Goal: Obtain resource: Download file/media

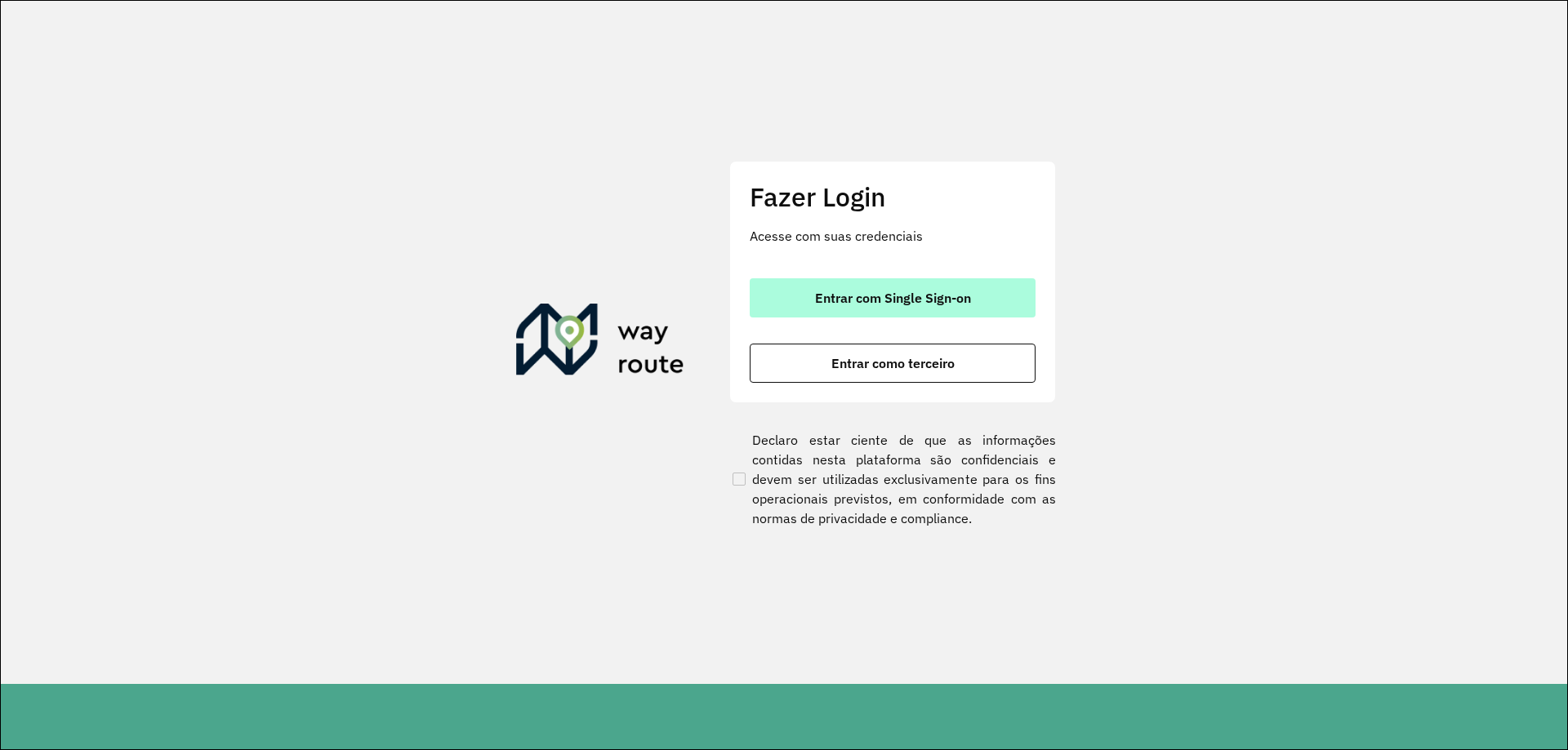
click at [1013, 303] on button "Entrar com Single Sign-on" at bounding box center [892, 298] width 285 height 40
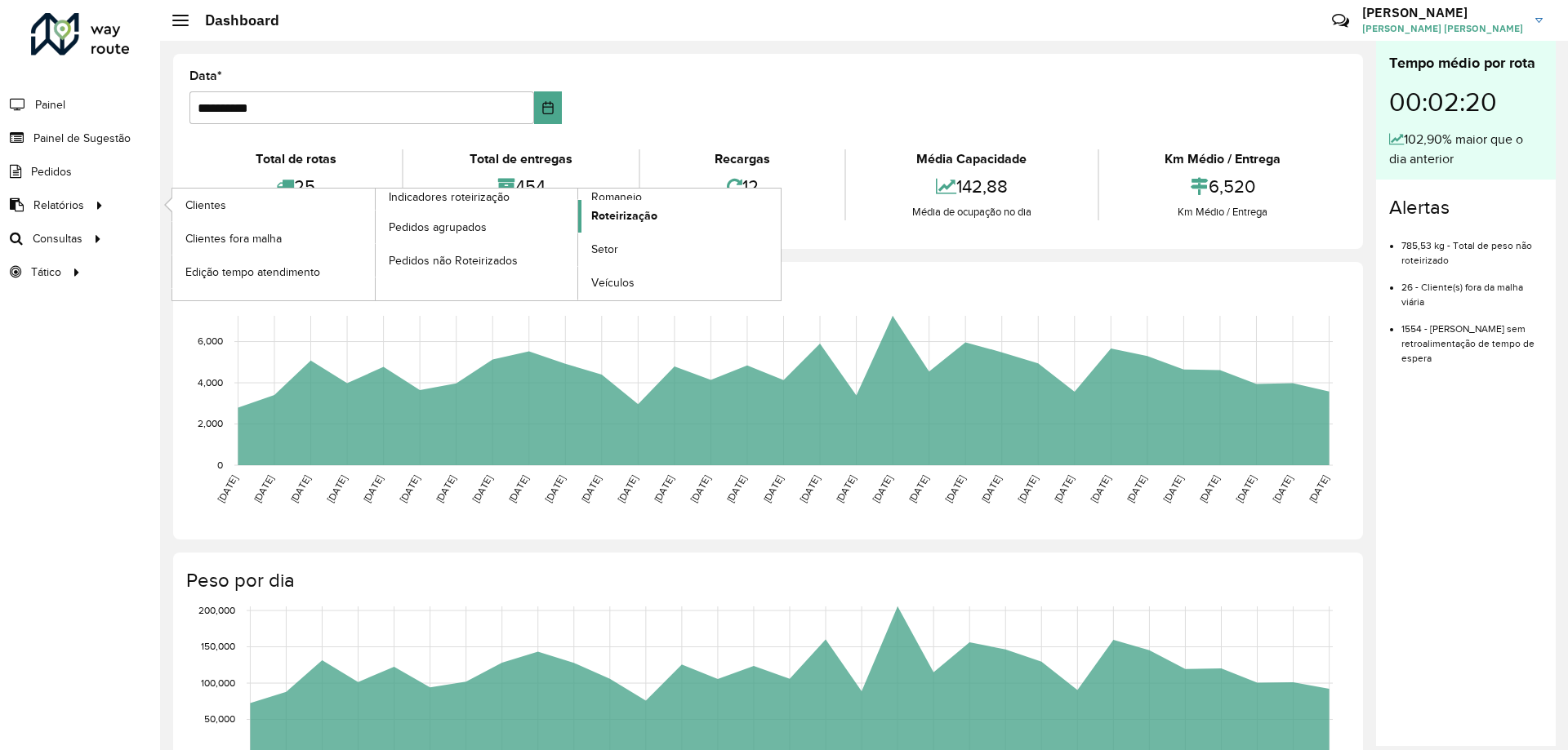
click at [640, 208] on span "Roteirização" at bounding box center [624, 215] width 67 height 17
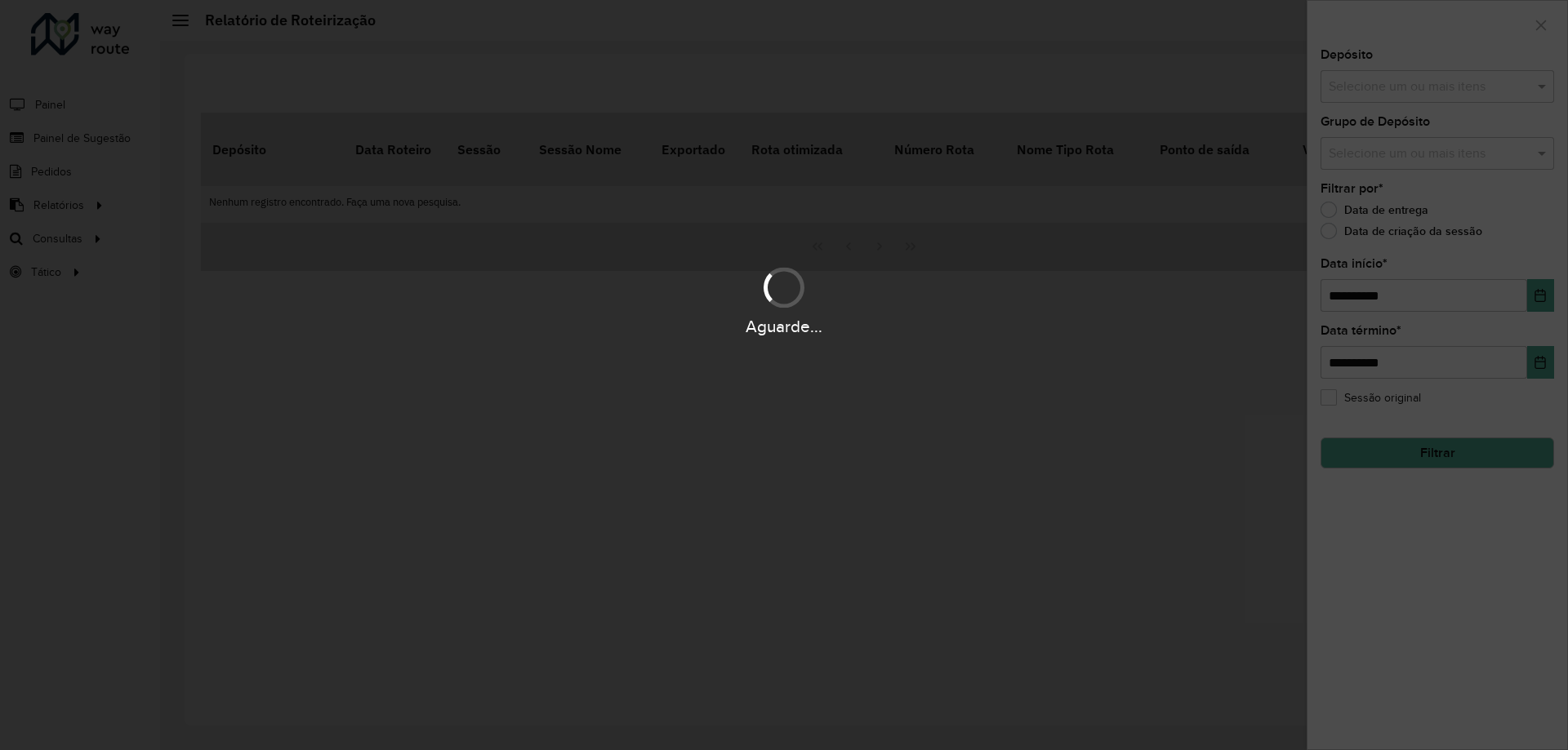
click at [1395, 85] on input "text" at bounding box center [1429, 87] width 209 height 19
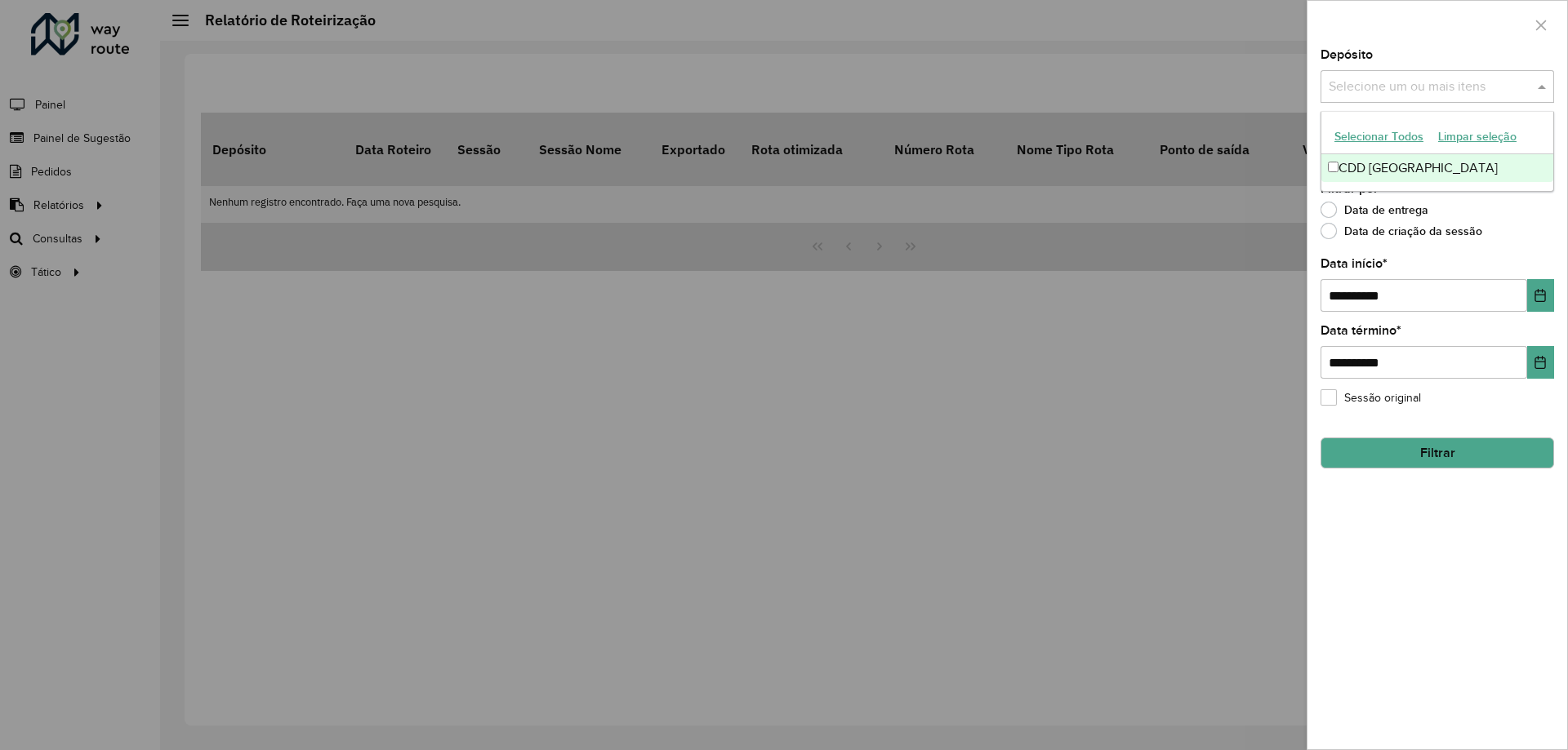
click at [1368, 173] on div "CDD [GEOGRAPHIC_DATA]" at bounding box center [1437, 168] width 232 height 28
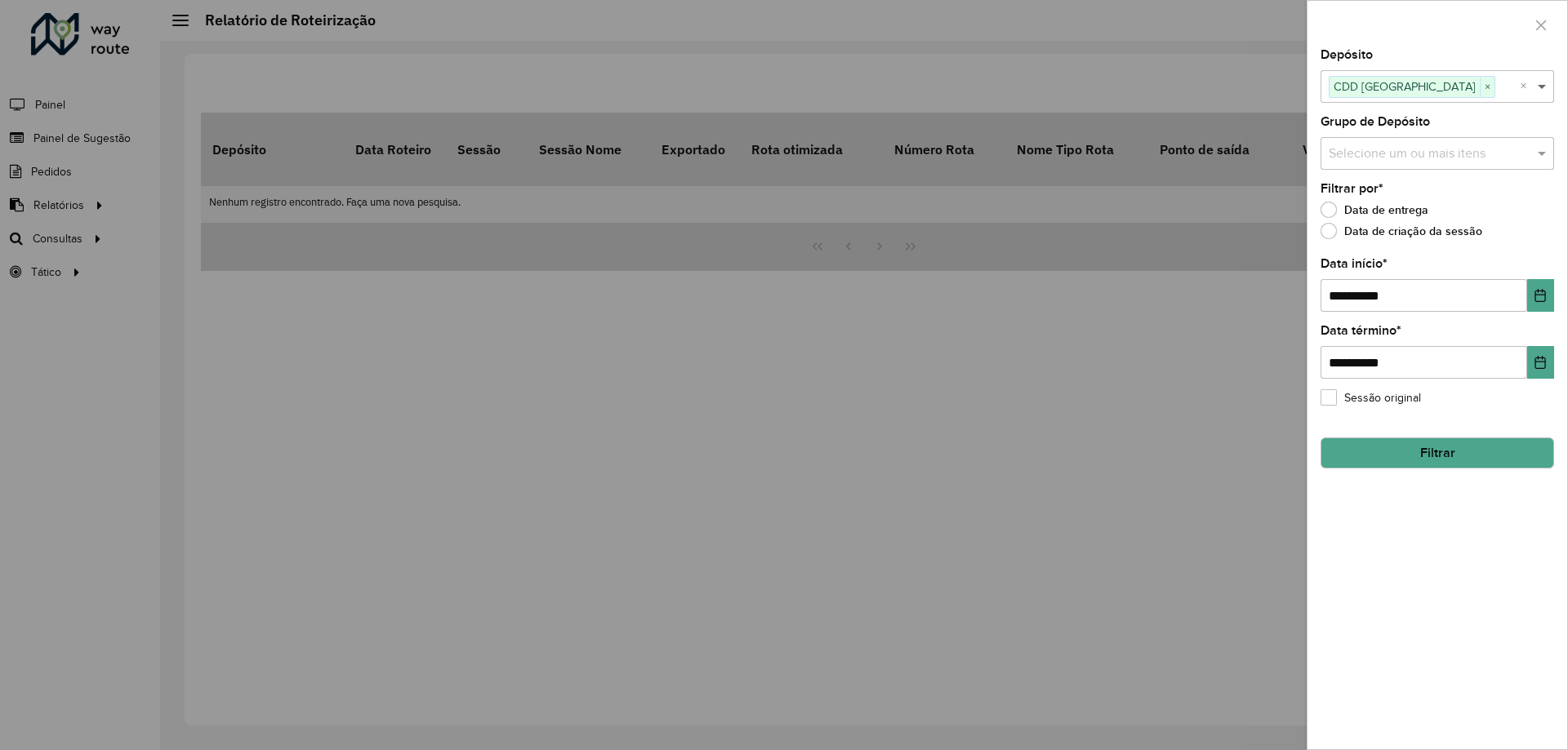
click at [1542, 86] on span at bounding box center [1544, 86] width 20 height 19
click at [1491, 146] on input "text" at bounding box center [1429, 154] width 209 height 19
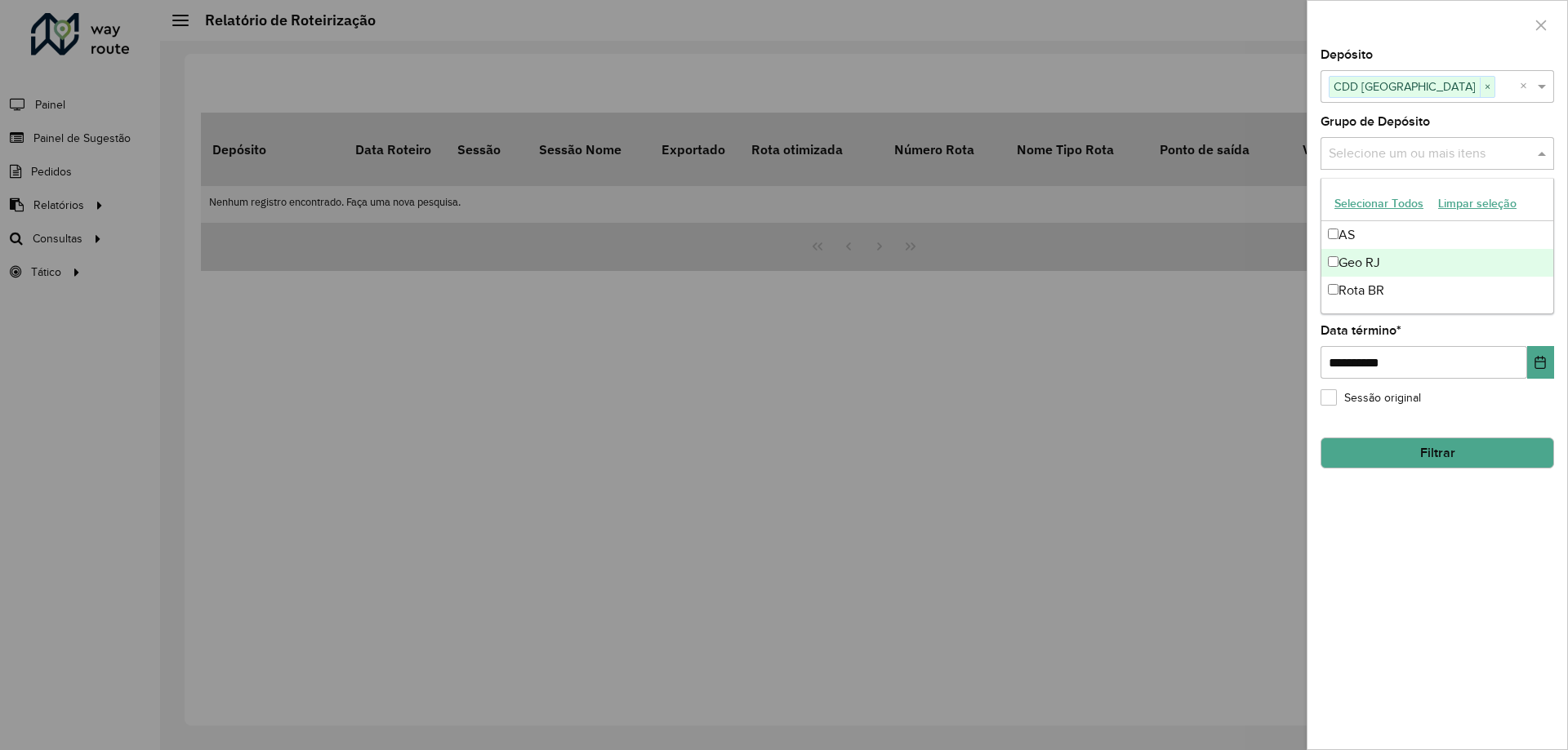
click at [1369, 258] on div "Geo RJ" at bounding box center [1437, 263] width 232 height 28
click at [1544, 159] on span at bounding box center [1544, 153] width 20 height 19
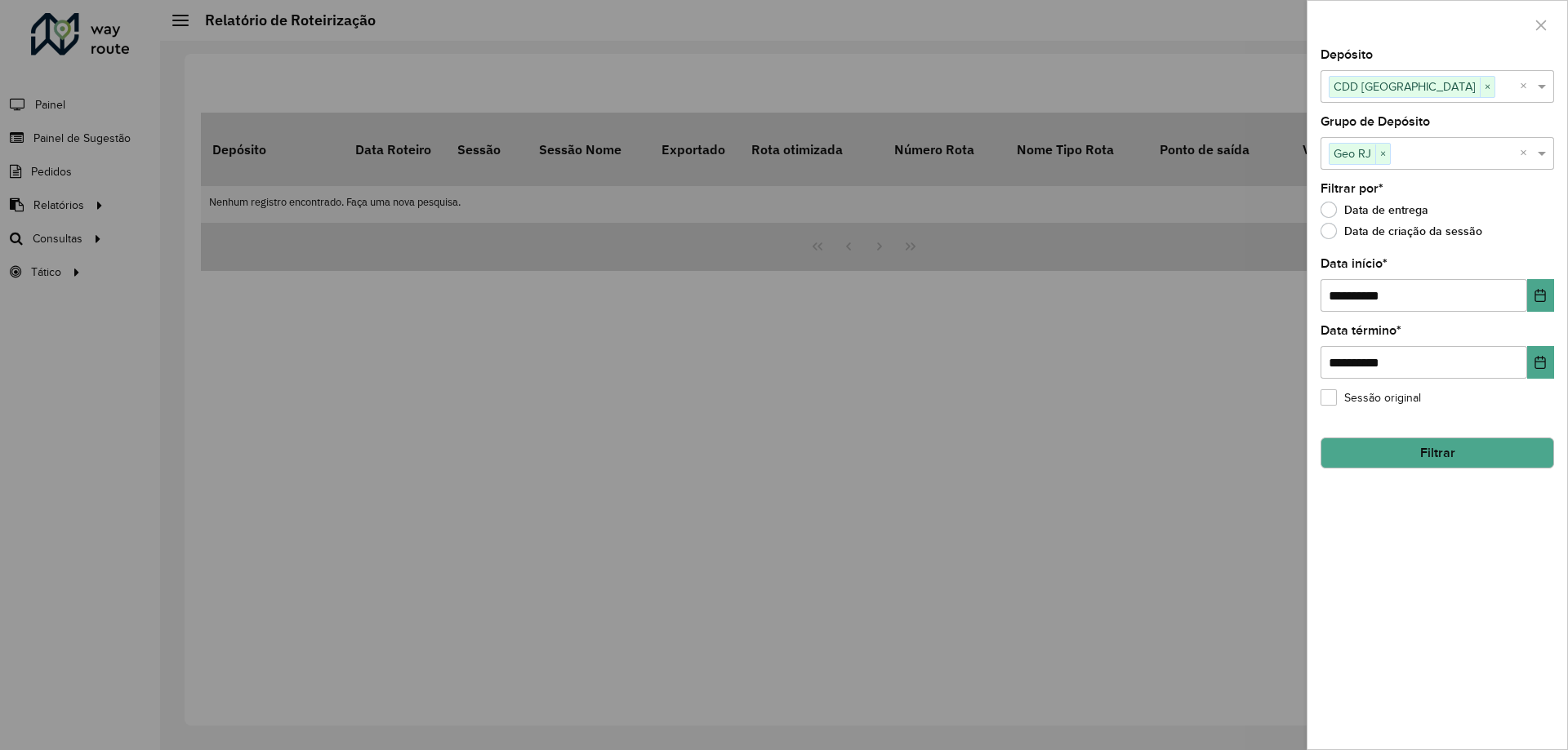
click at [1464, 441] on button "Filtrar" at bounding box center [1437, 453] width 233 height 31
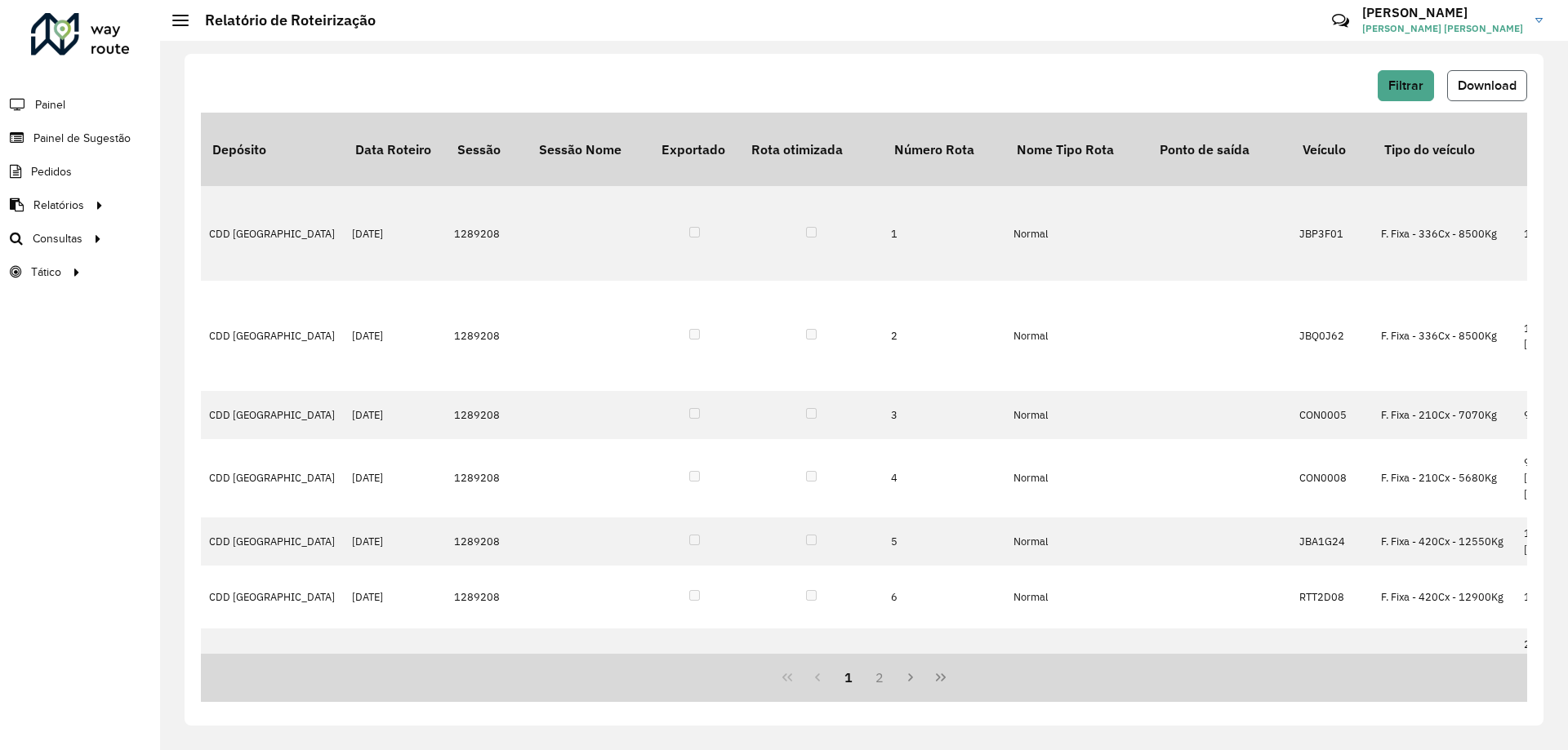
click at [1469, 77] on button "Download" at bounding box center [1486, 85] width 80 height 31
click at [1482, 82] on span "Download" at bounding box center [1487, 85] width 59 height 13
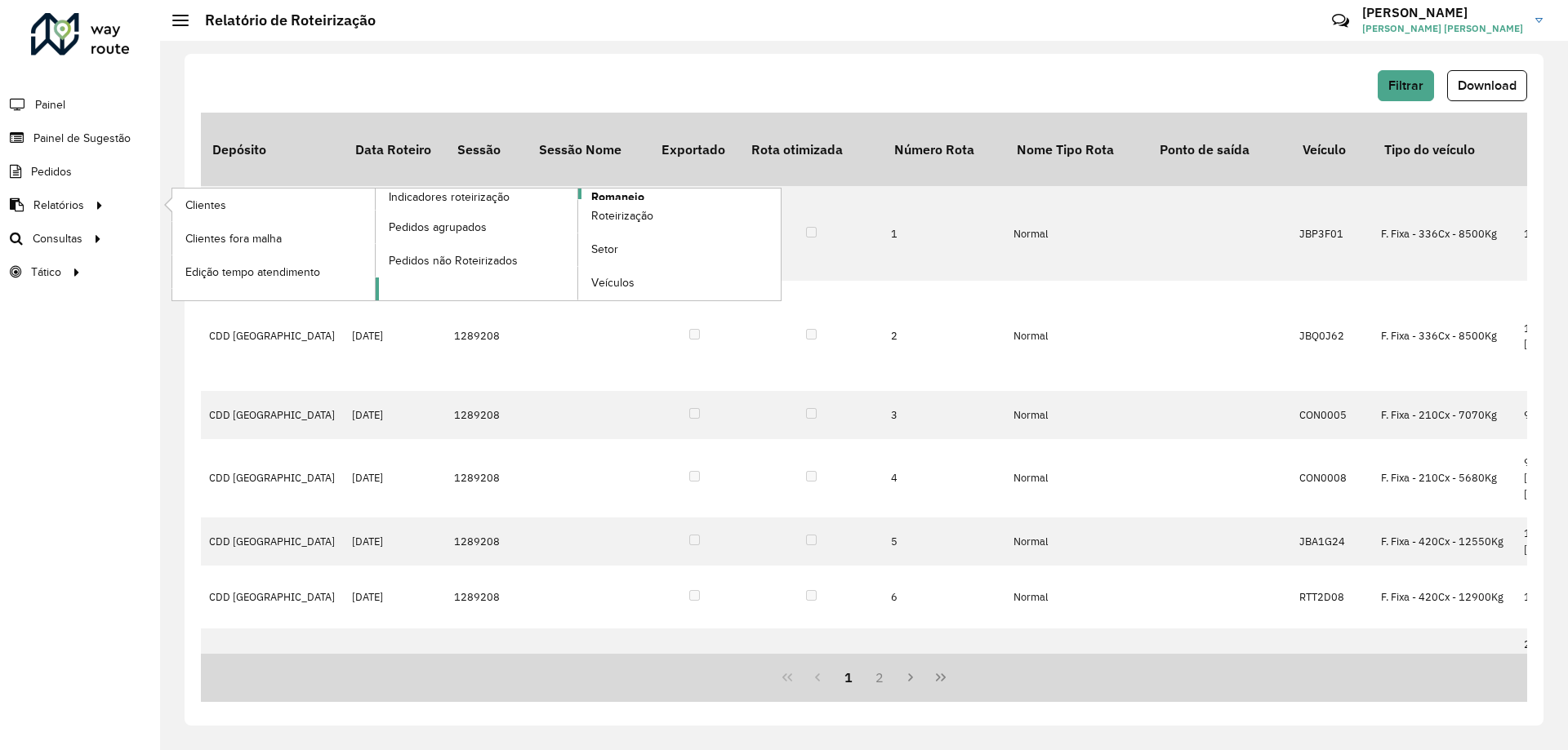
click at [626, 194] on span "Romaneio" at bounding box center [617, 197] width 53 height 17
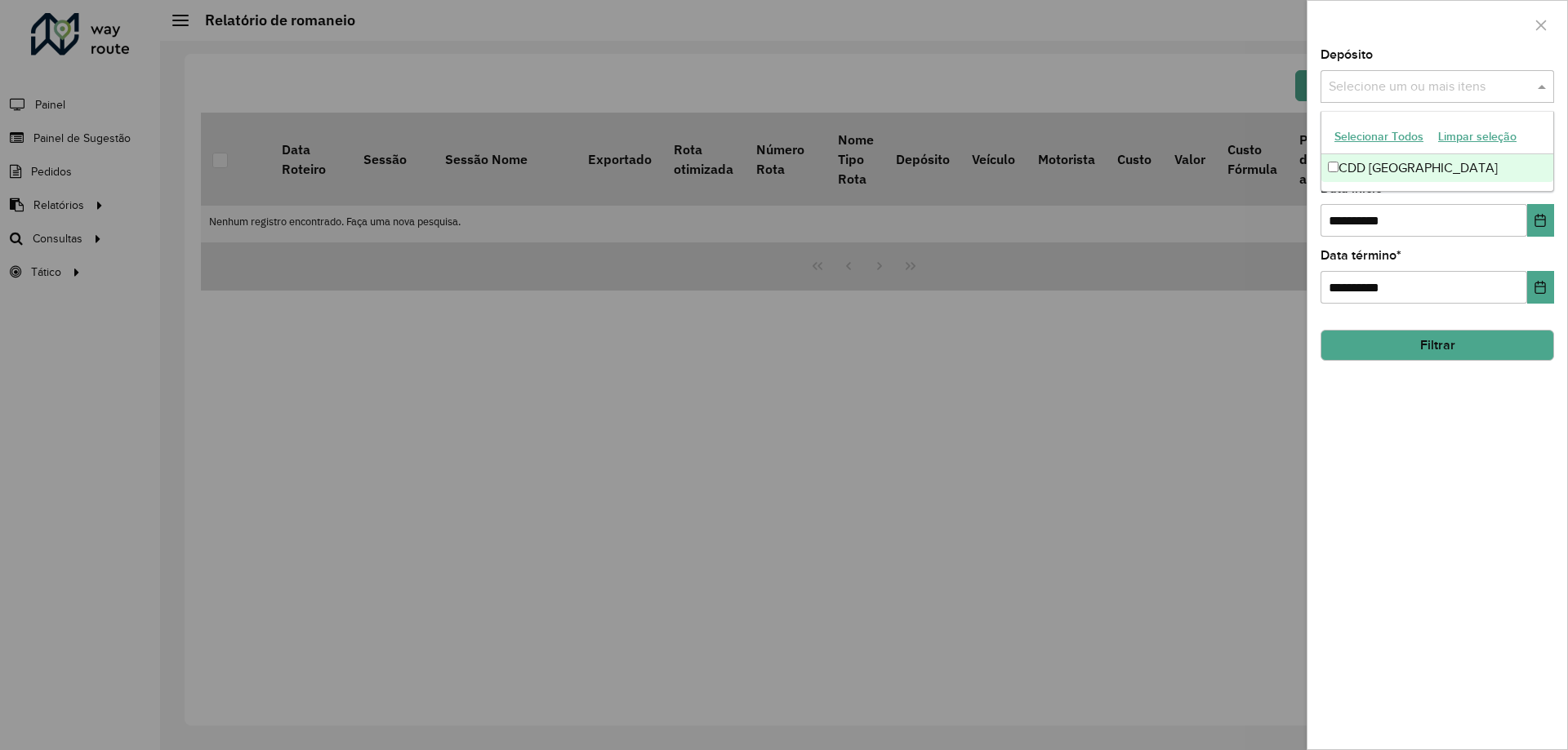
click at [1424, 88] on input "text" at bounding box center [1429, 87] width 209 height 19
click at [1539, 88] on span at bounding box center [1544, 86] width 20 height 19
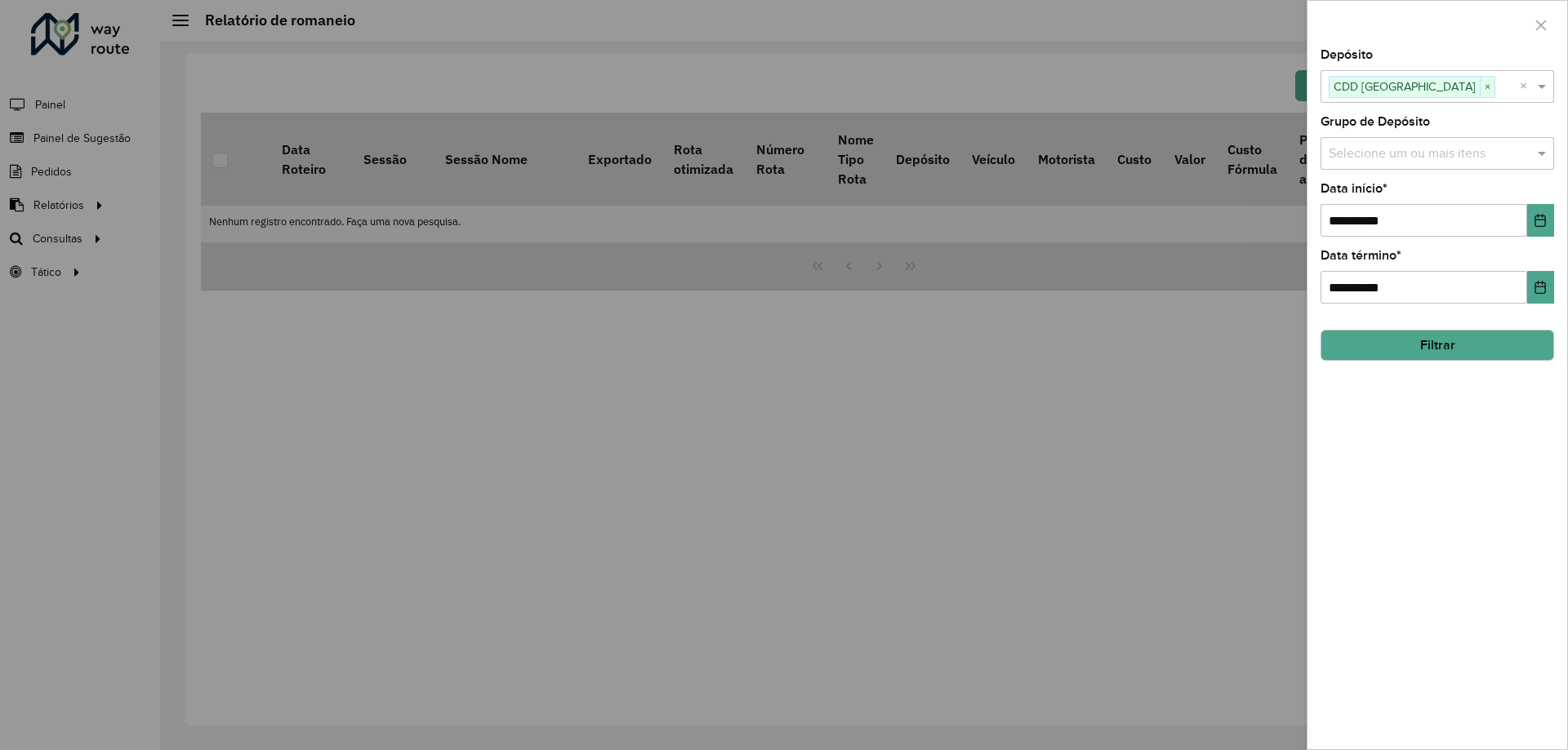
click at [1503, 148] on input "text" at bounding box center [1429, 154] width 209 height 19
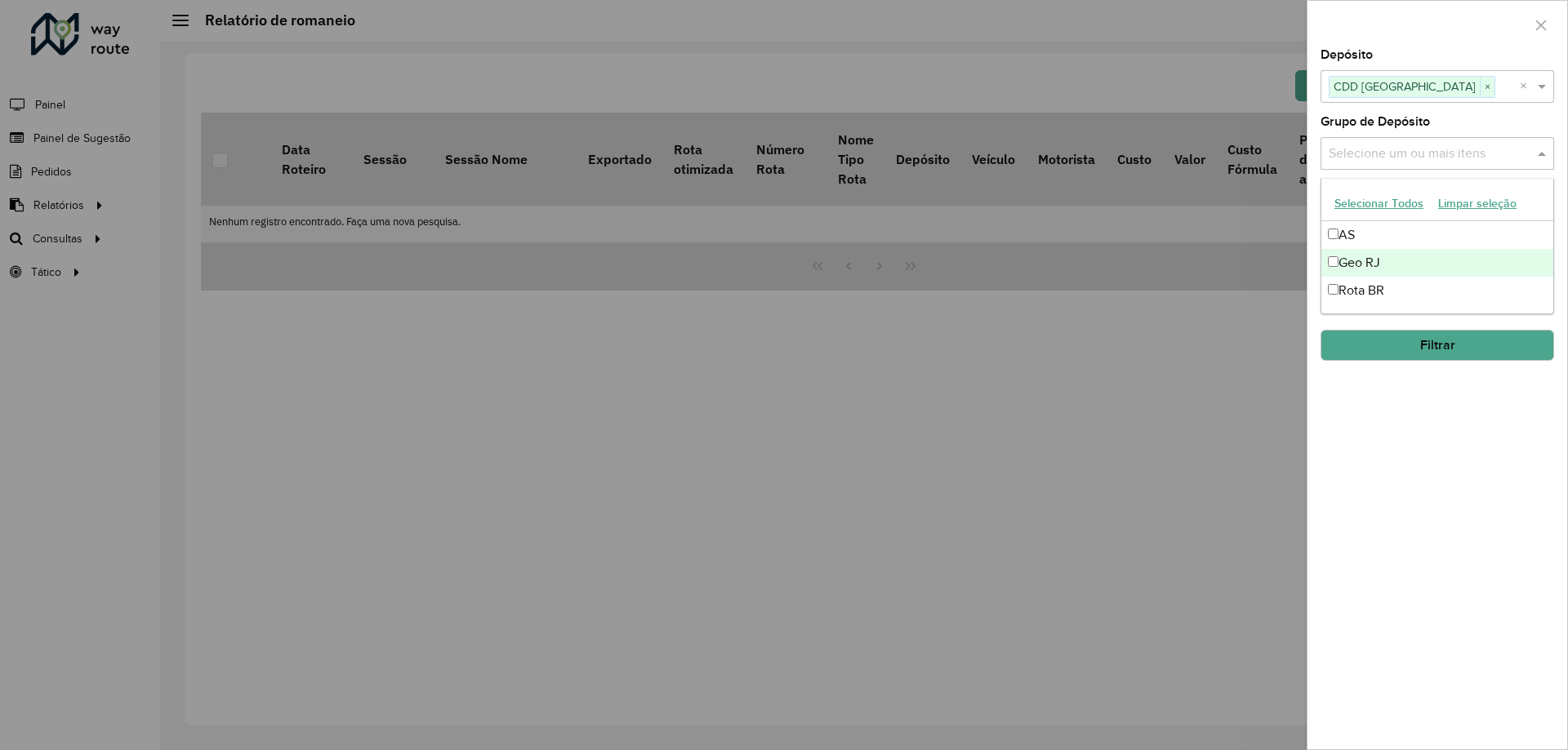
click at [1351, 253] on div "Geo RJ" at bounding box center [1437, 263] width 232 height 28
click at [1545, 155] on span at bounding box center [1544, 153] width 20 height 19
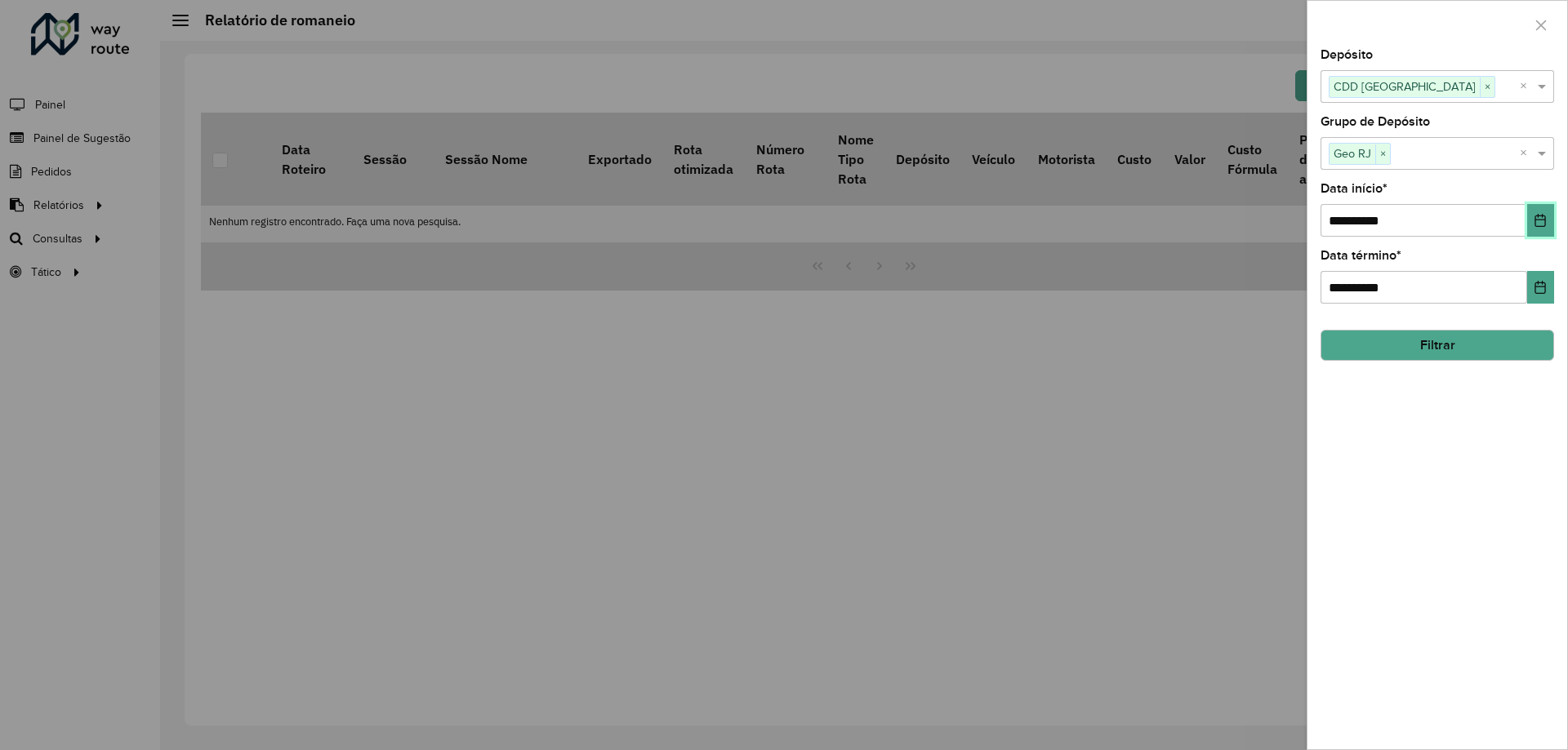
click at [1531, 221] on button "Choose Date" at bounding box center [1540, 220] width 27 height 33
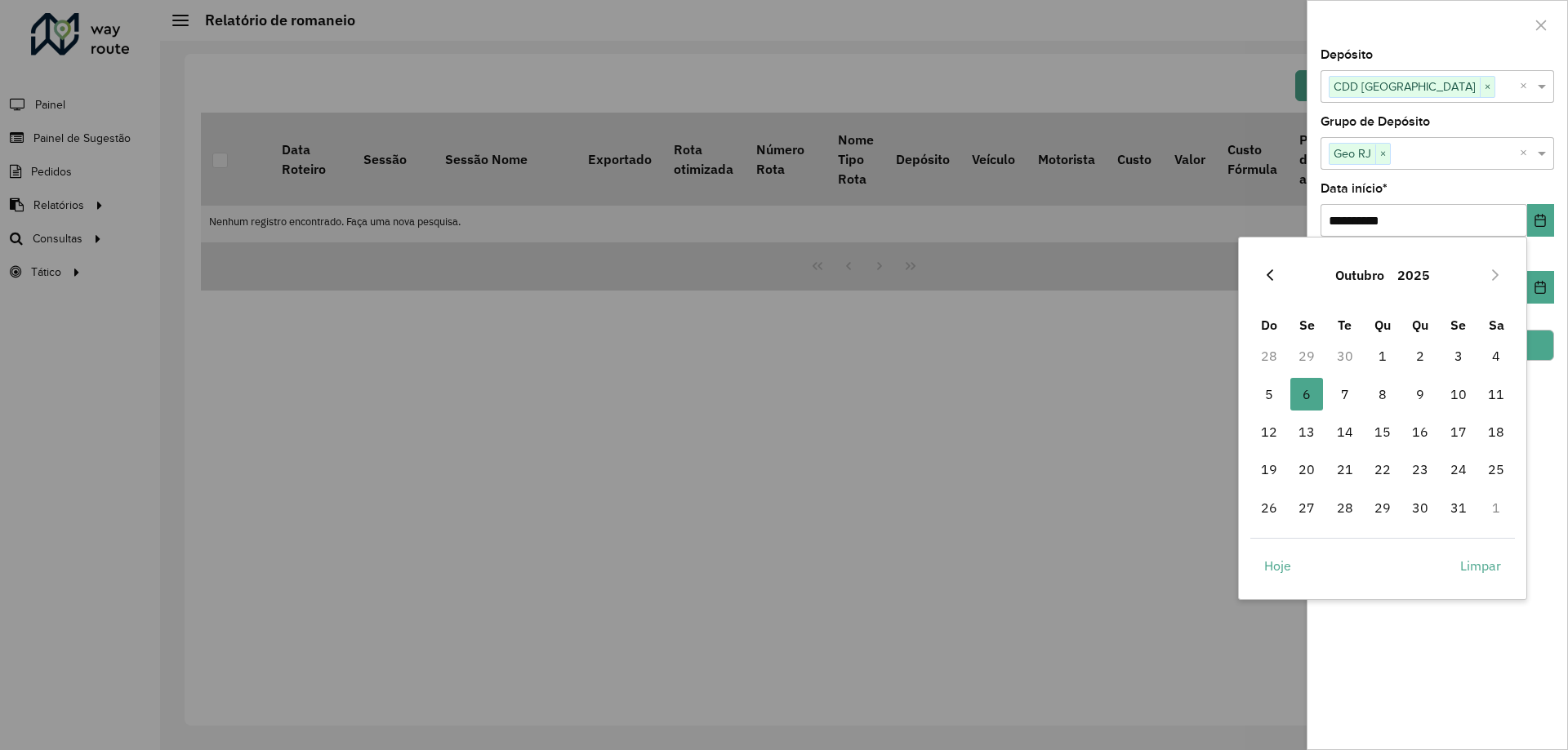
click at [1275, 279] on icon "Previous Month" at bounding box center [1270, 275] width 13 height 13
click at [1302, 359] on span "1" at bounding box center [1306, 355] width 33 height 33
type input "**********"
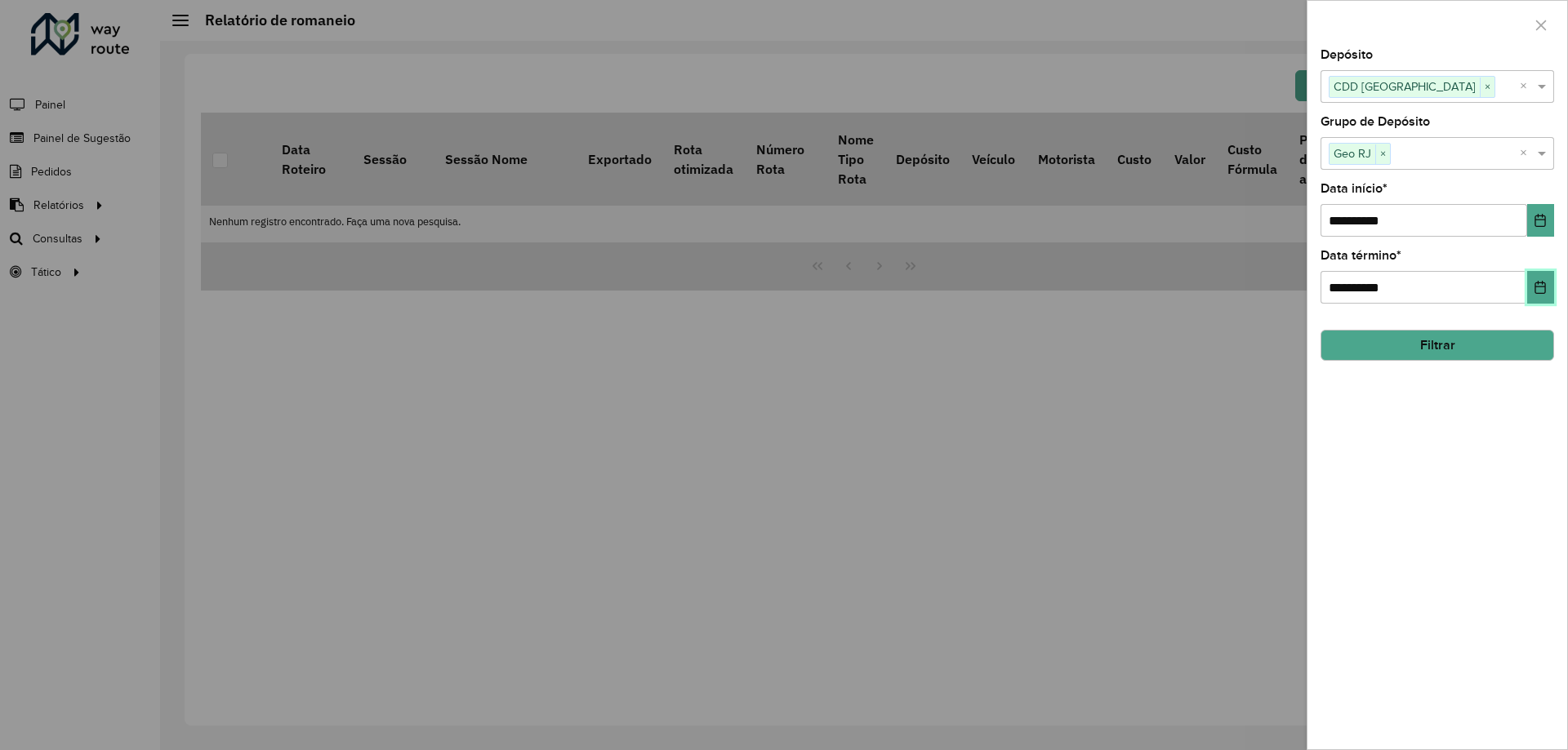
click at [1536, 287] on icon "Choose Date" at bounding box center [1540, 288] width 11 height 13
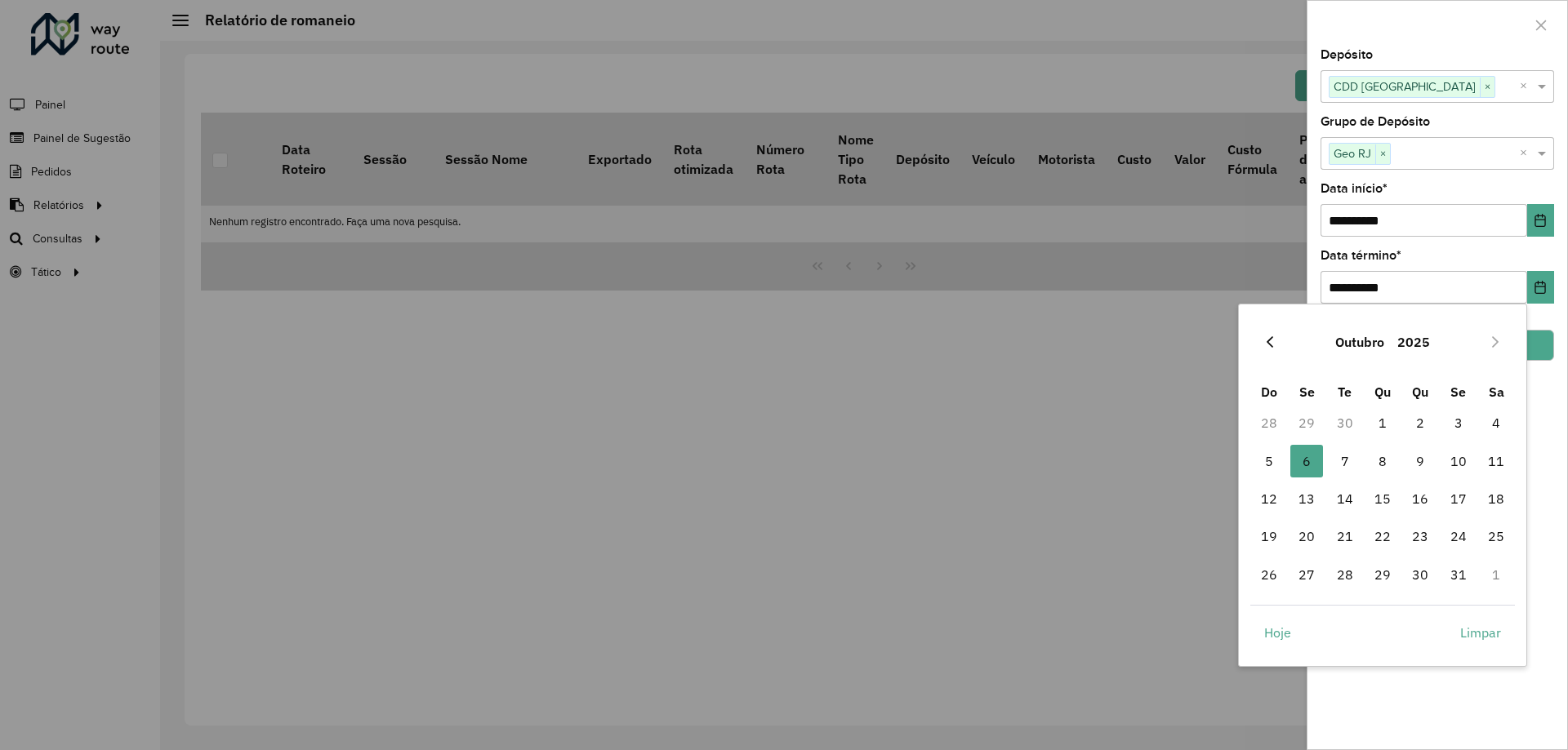
click at [1267, 341] on icon "Previous Month" at bounding box center [1270, 343] width 13 height 13
click at [1347, 583] on span "30" at bounding box center [1345, 574] width 33 height 33
type input "**********"
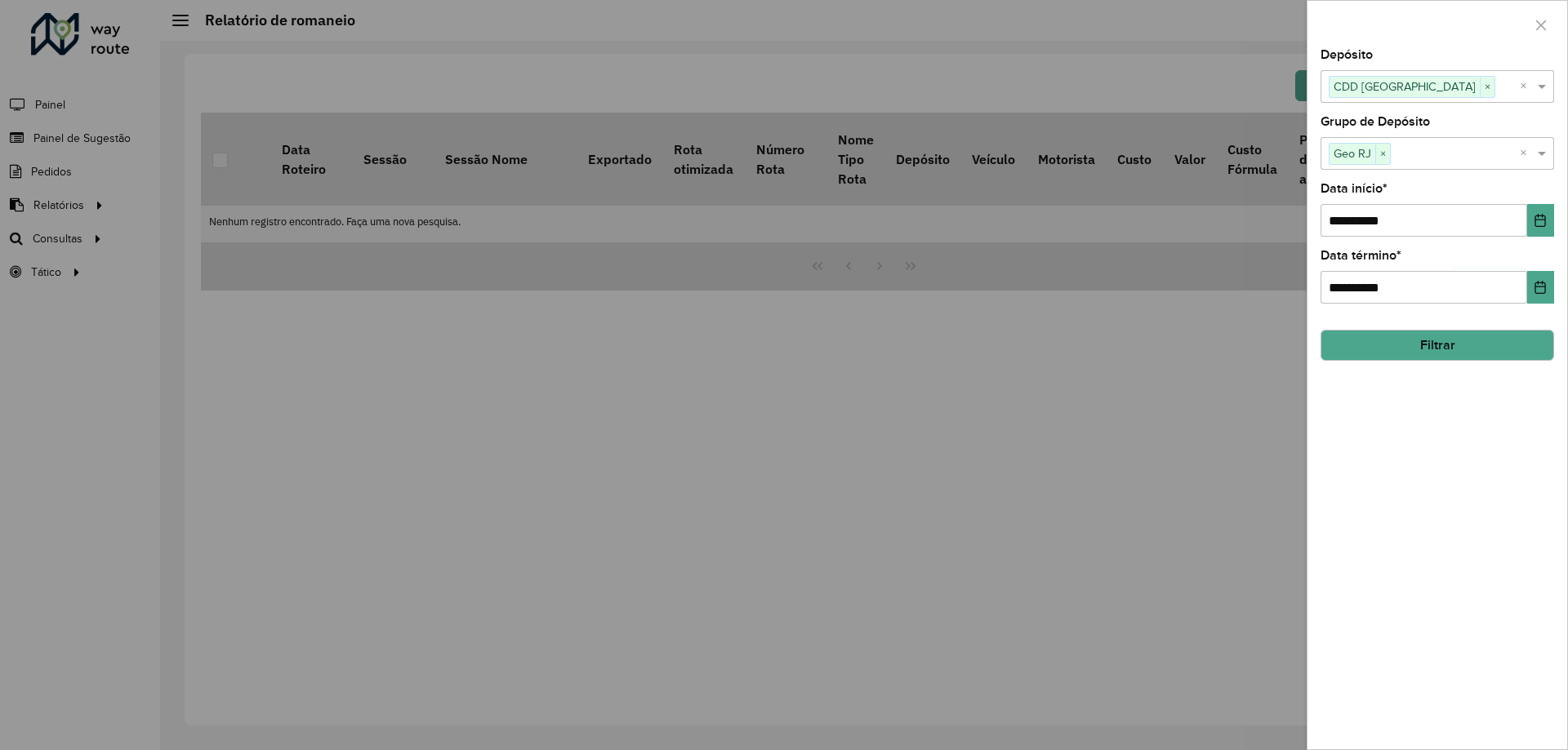
click at [1490, 344] on button "Filtrar" at bounding box center [1437, 345] width 233 height 31
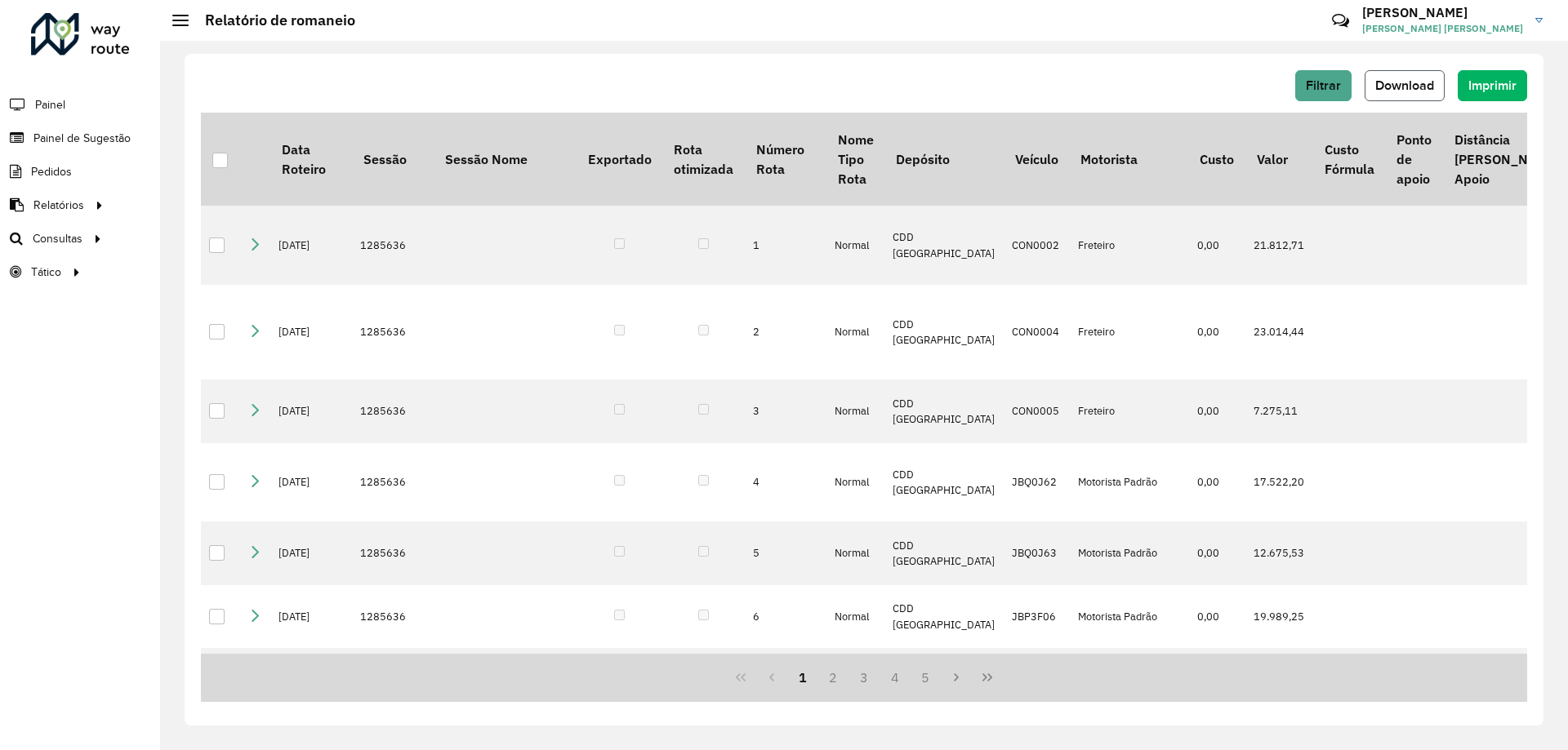
click at [1416, 93] on button "Download" at bounding box center [1405, 85] width 80 height 31
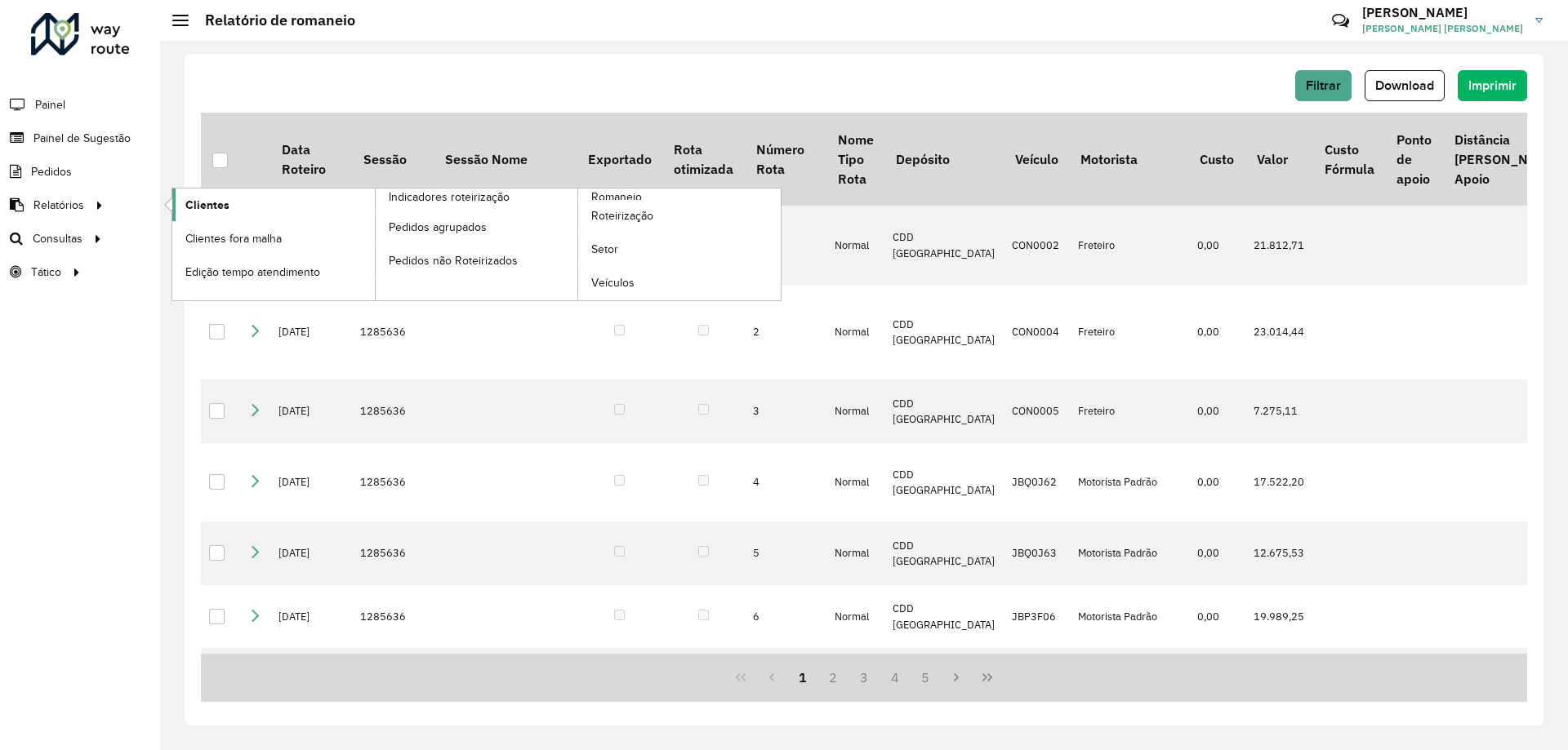
click at [253, 205] on link "Clientes" at bounding box center [274, 205] width 203 height 33
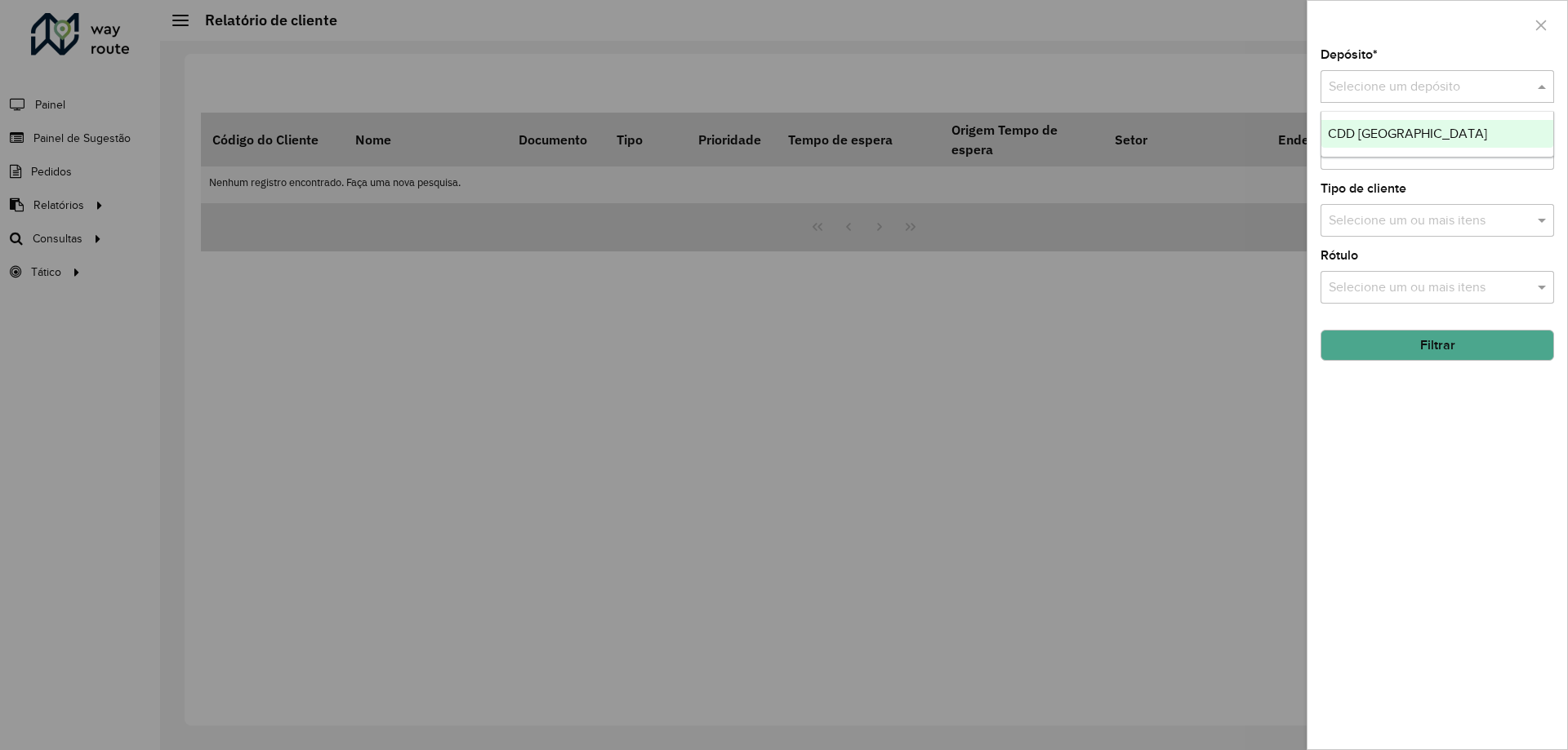
click at [1411, 95] on input "text" at bounding box center [1421, 87] width 184 height 19
click at [1373, 144] on div "CDD [GEOGRAPHIC_DATA]" at bounding box center [1437, 134] width 232 height 28
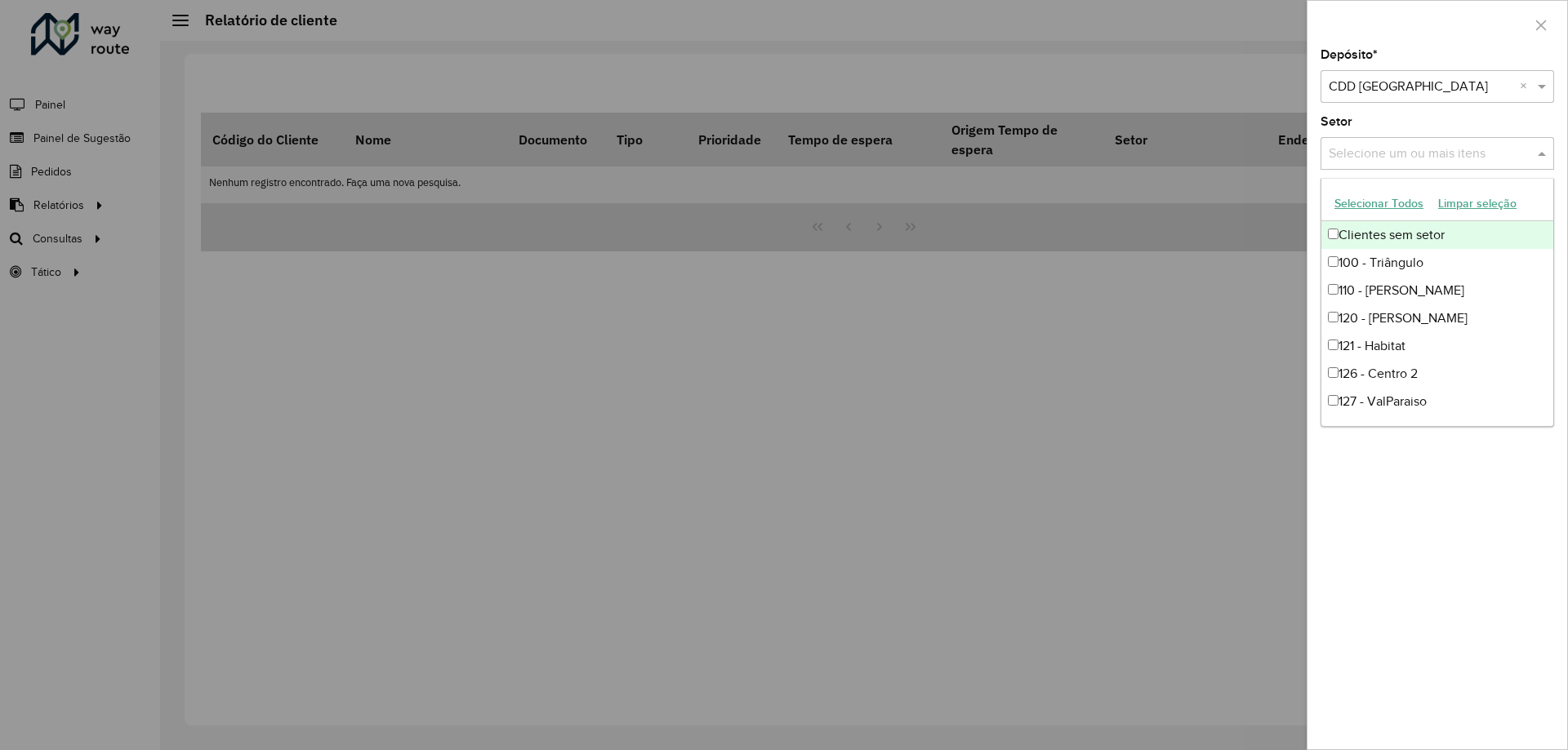
click at [1368, 148] on input "text" at bounding box center [1429, 154] width 209 height 19
click at [1331, 552] on div "Depósito * Selecione um depósito × CDD Petropolis × Setor Selecione um ou mais …" at bounding box center [1437, 399] width 259 height 700
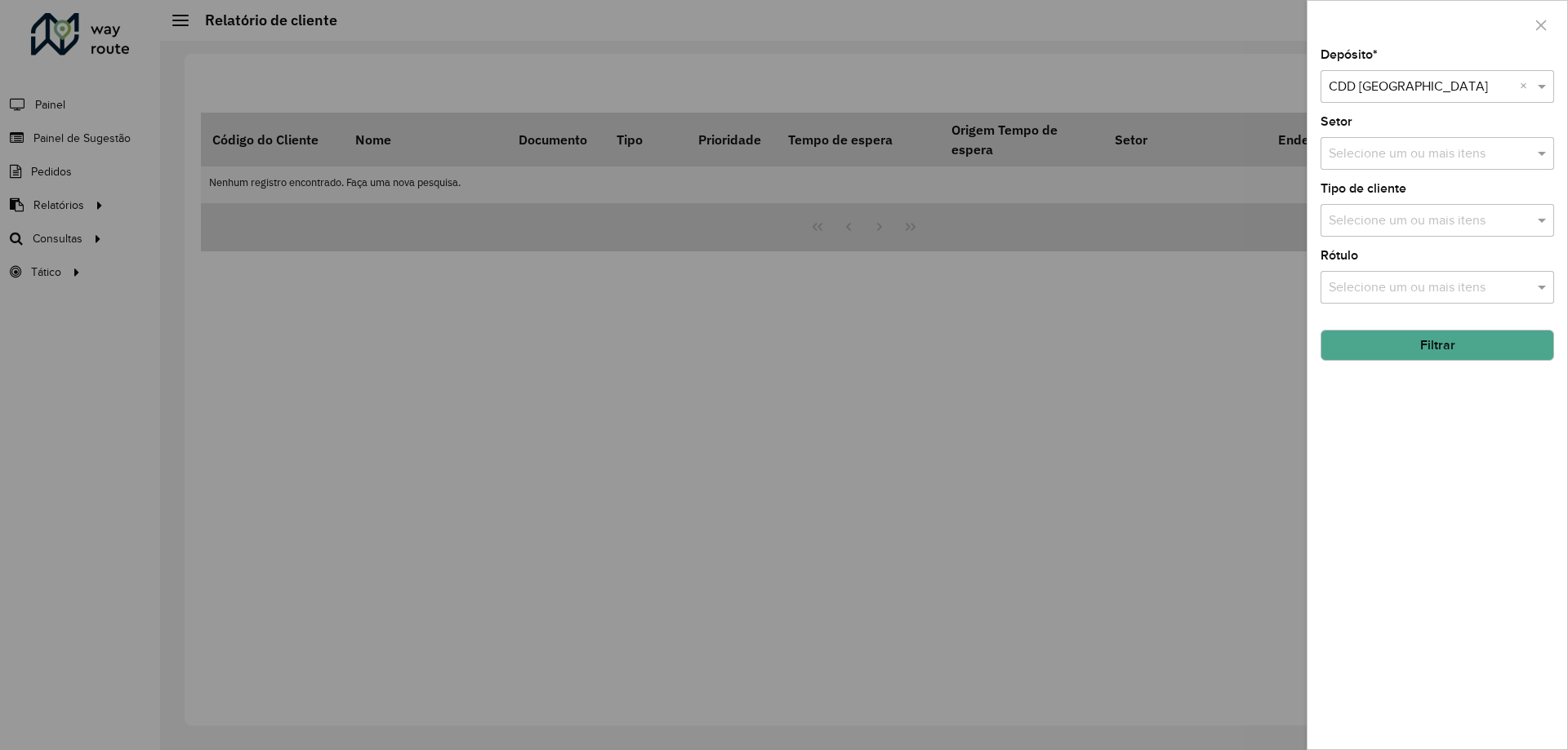
click at [1395, 223] on input "text" at bounding box center [1429, 221] width 209 height 19
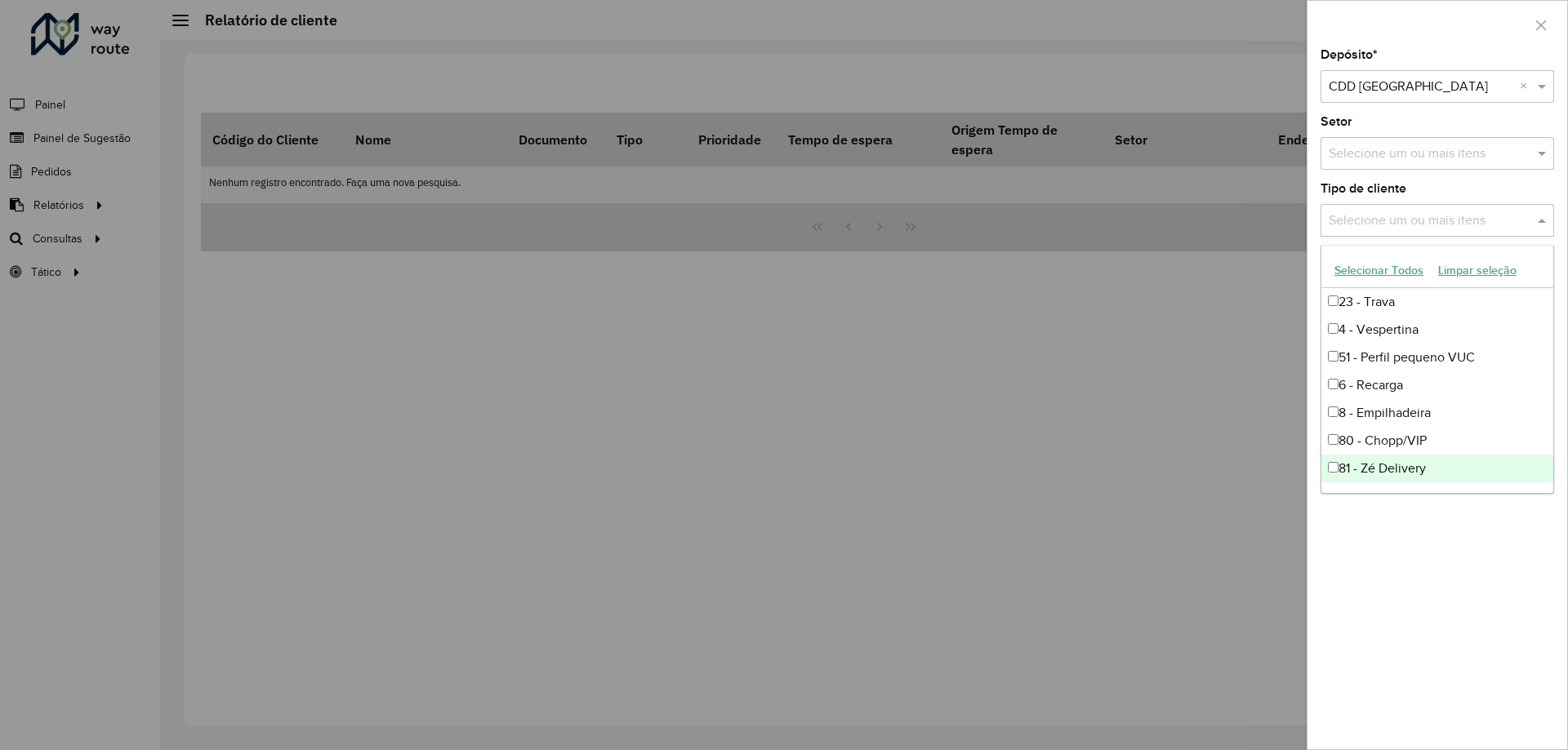
click at [1405, 490] on ng-dropdown-panel "Selecionar Todos Limpar seleção 23 - Trava 4 - Vespertina 51 - Perfil pequeno V…" at bounding box center [1437, 370] width 233 height 249
click at [1378, 570] on div "Depósito * Selecione um depósito × CDD Petropolis × Setor Selecione um ou mais …" at bounding box center [1437, 399] width 259 height 700
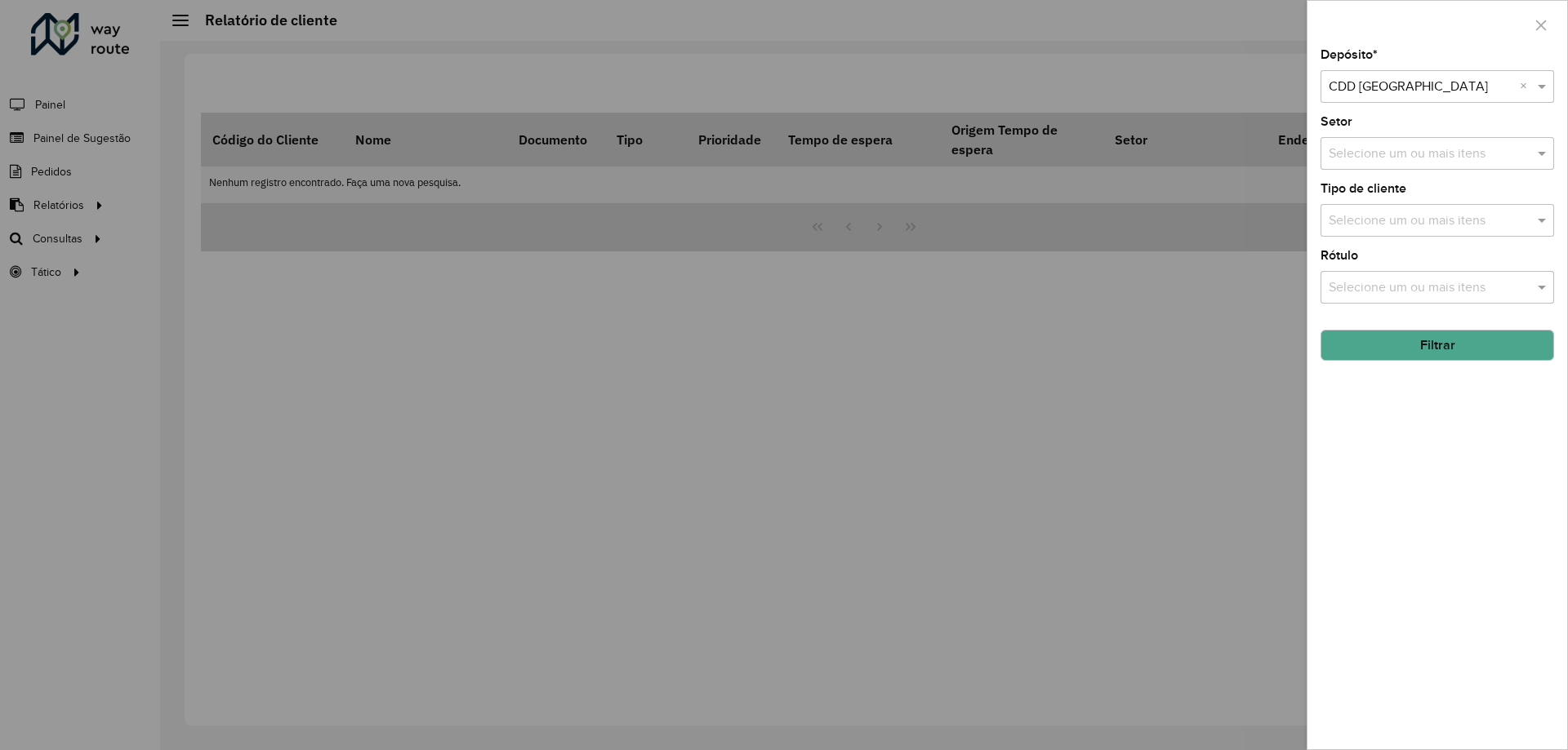
click at [1446, 356] on button "Filtrar" at bounding box center [1437, 345] width 233 height 31
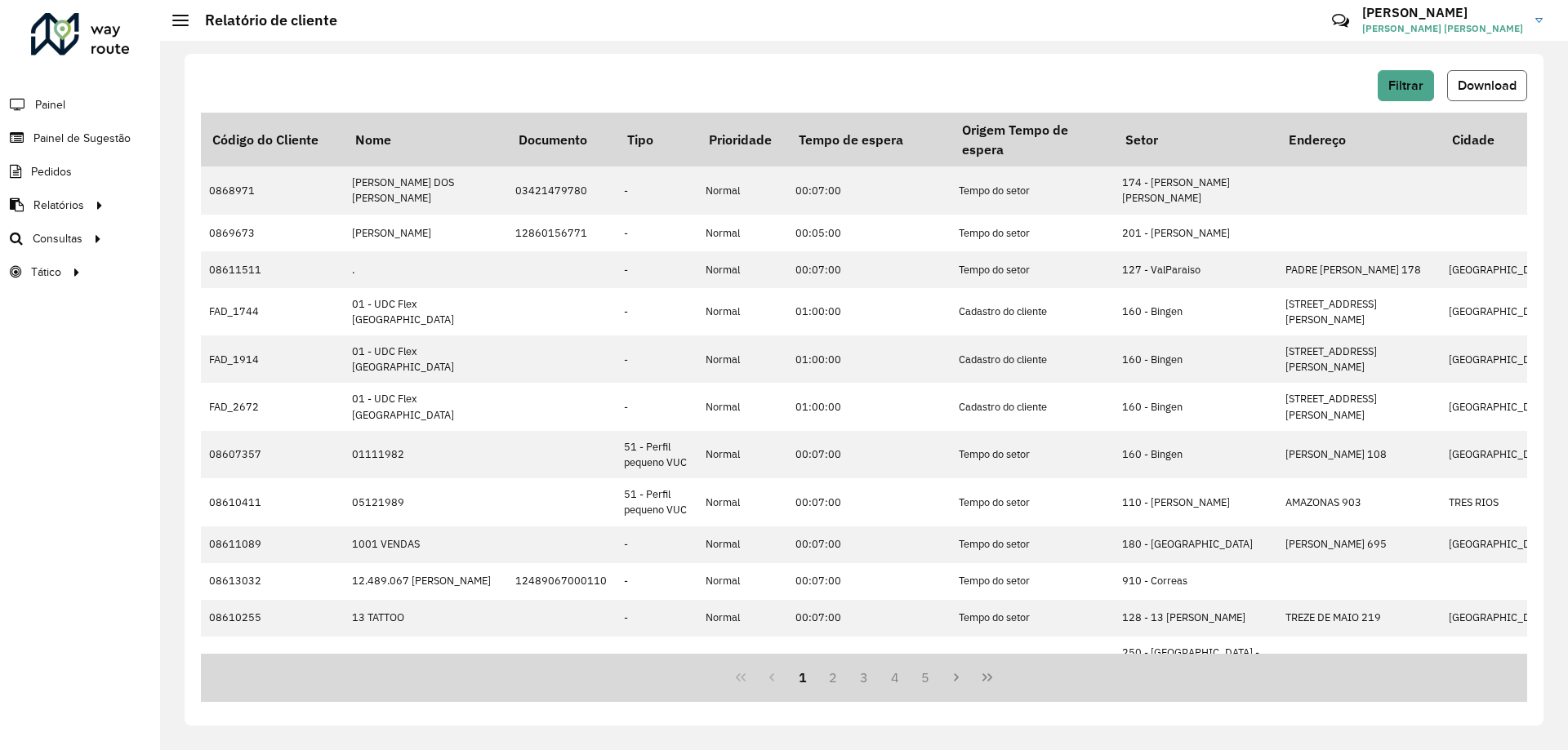
click at [1484, 76] on button "Download" at bounding box center [1486, 85] width 80 height 31
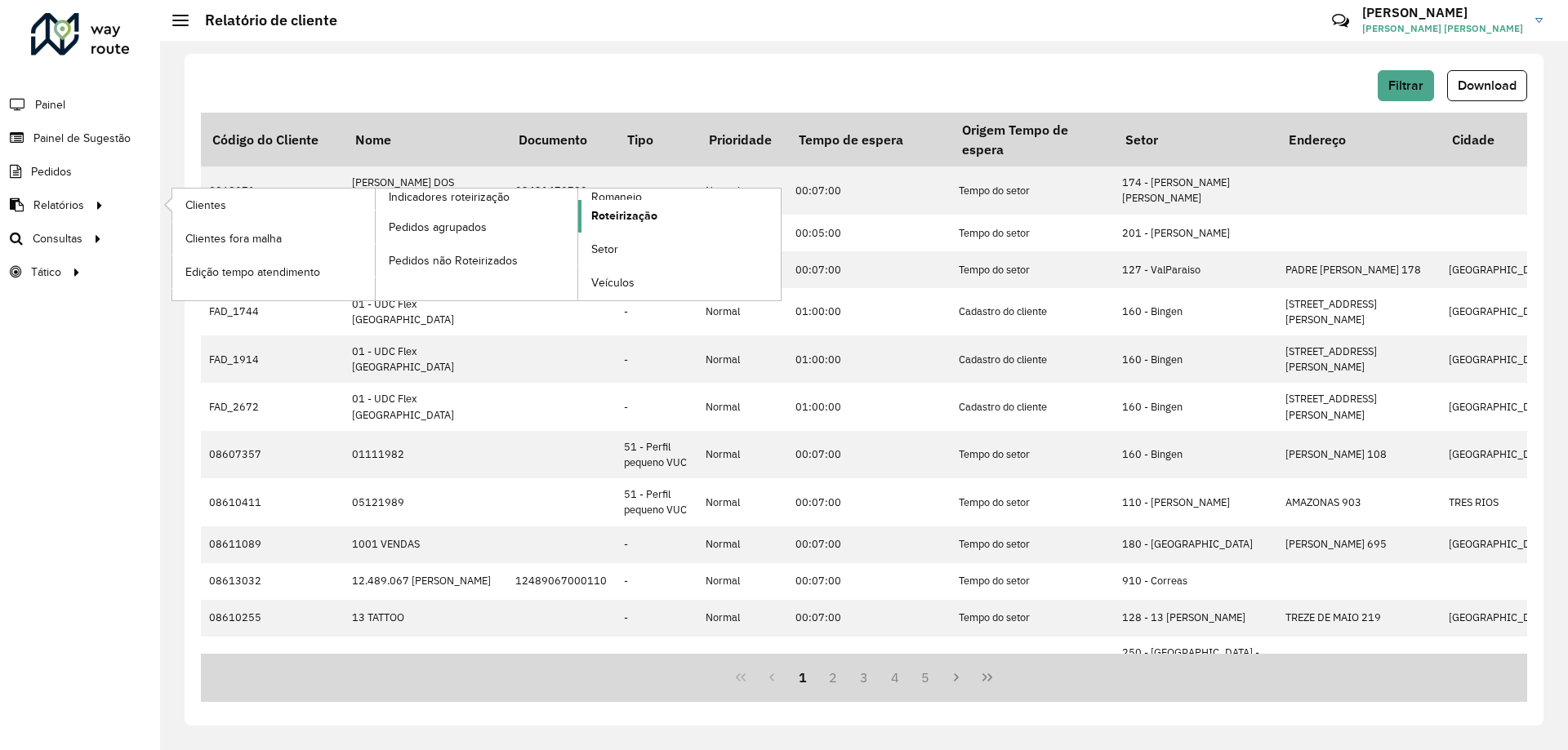
click at [614, 200] on link "Roteirização" at bounding box center [680, 216] width 203 height 33
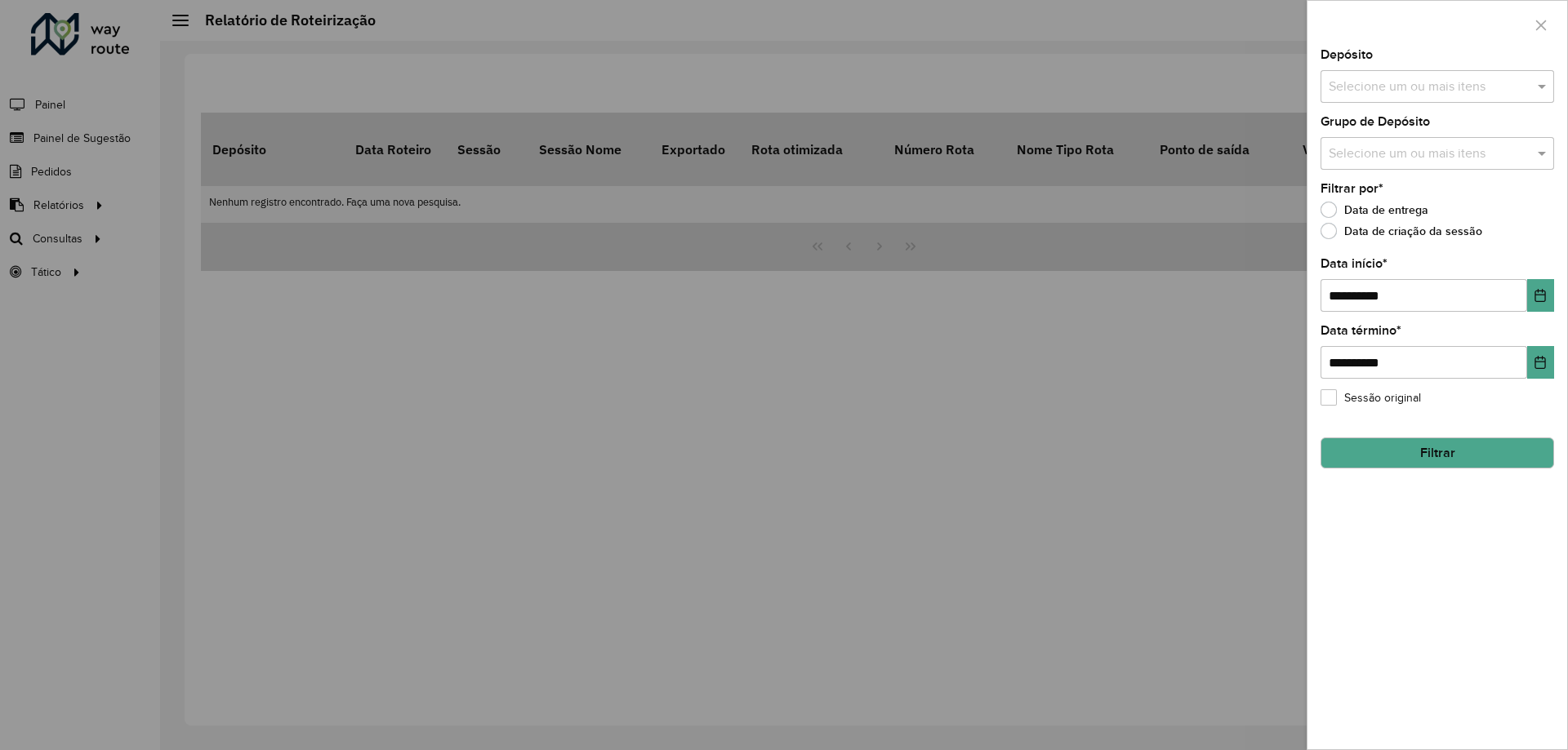
click at [94, 201] on div at bounding box center [784, 375] width 1568 height 750
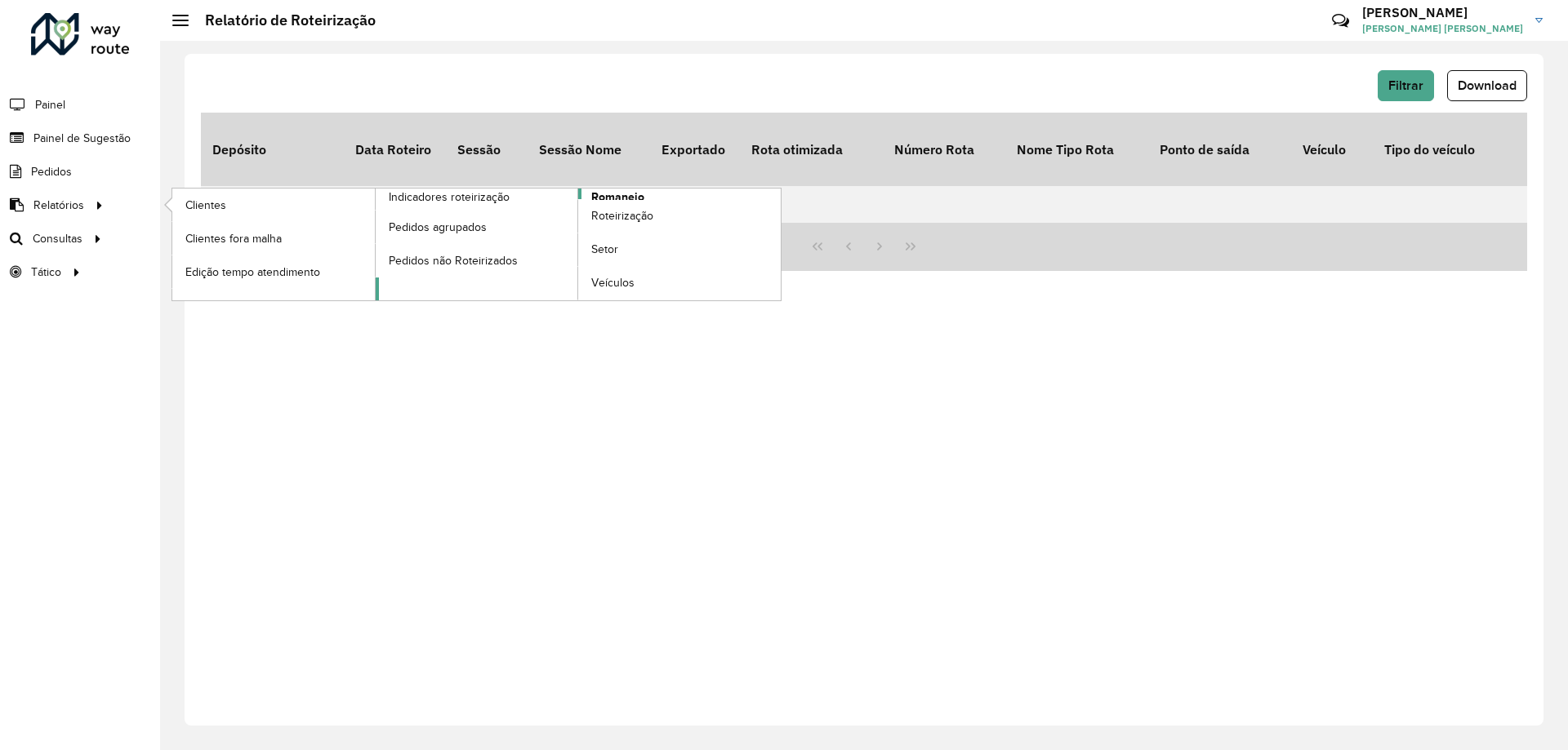
click at [637, 194] on span "Romaneio" at bounding box center [617, 197] width 53 height 17
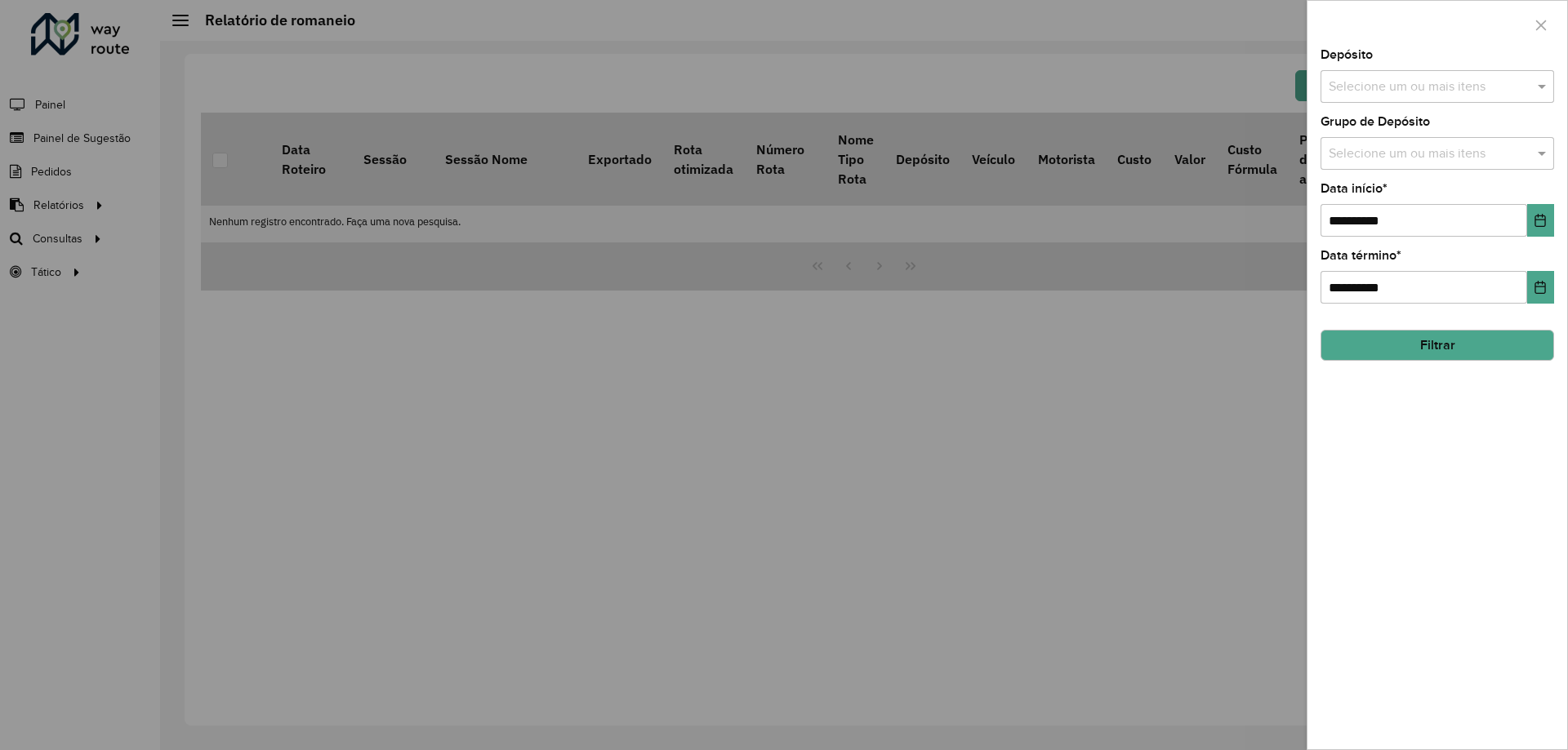
click at [1410, 98] on div "Selecione um ou mais itens" at bounding box center [1437, 86] width 233 height 33
click at [1373, 162] on div "CDD [GEOGRAPHIC_DATA]" at bounding box center [1437, 168] width 232 height 28
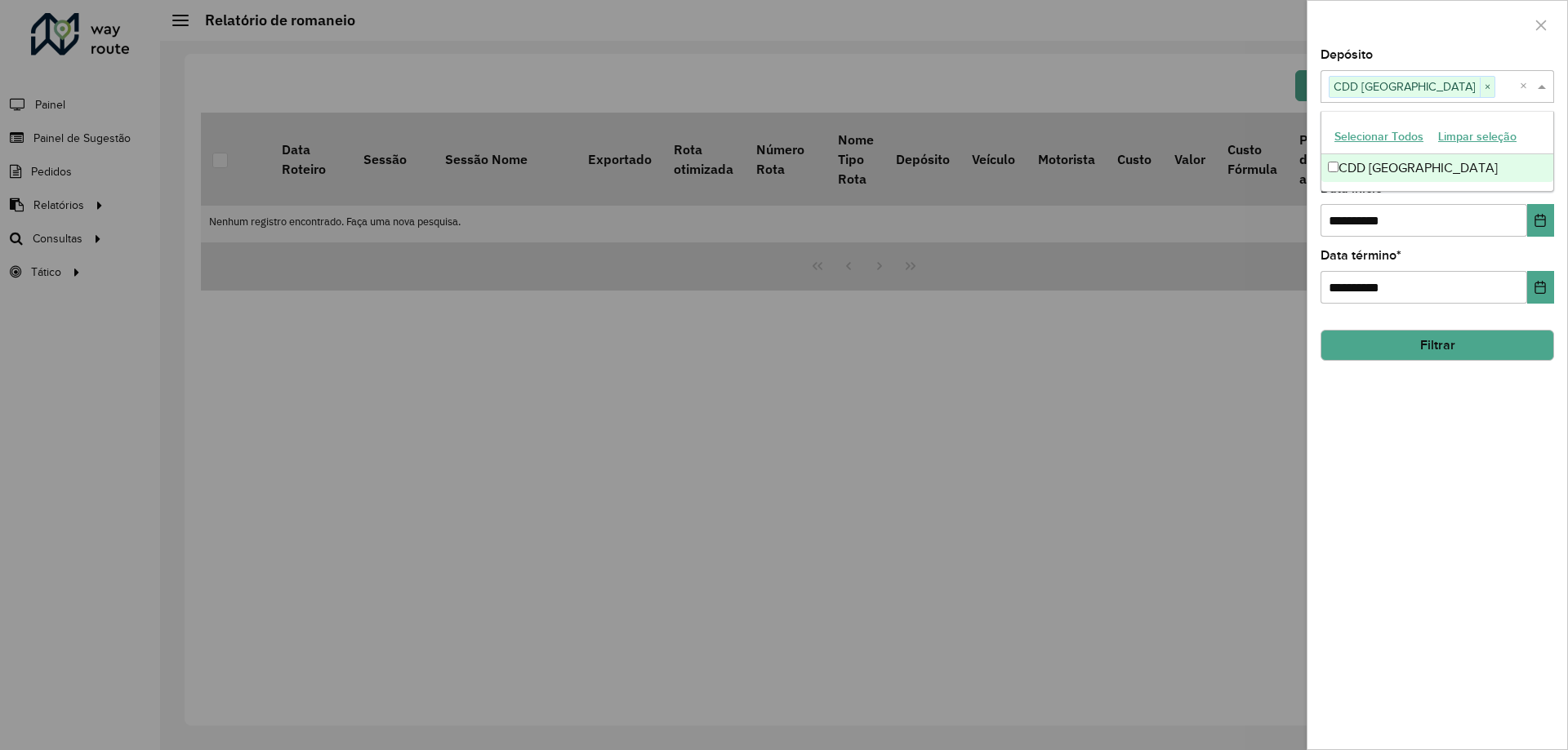
click at [1544, 88] on span at bounding box center [1544, 86] width 20 height 19
click at [1432, 157] on input "text" at bounding box center [1429, 154] width 209 height 19
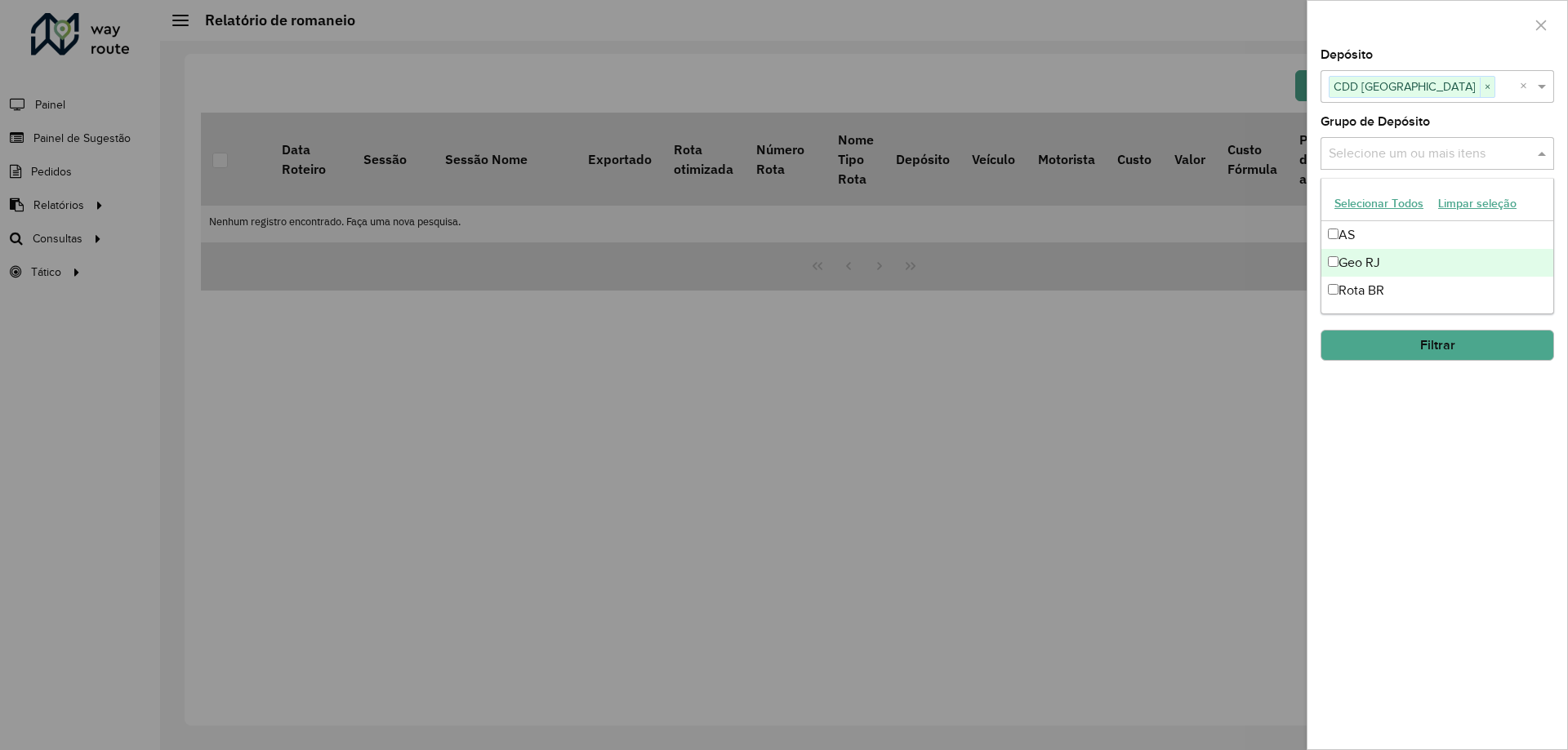
click at [1331, 253] on div "Geo RJ" at bounding box center [1437, 263] width 232 height 28
click at [1539, 164] on div "Selecione um ou mais itens Geo RJ × ×" at bounding box center [1437, 153] width 233 height 33
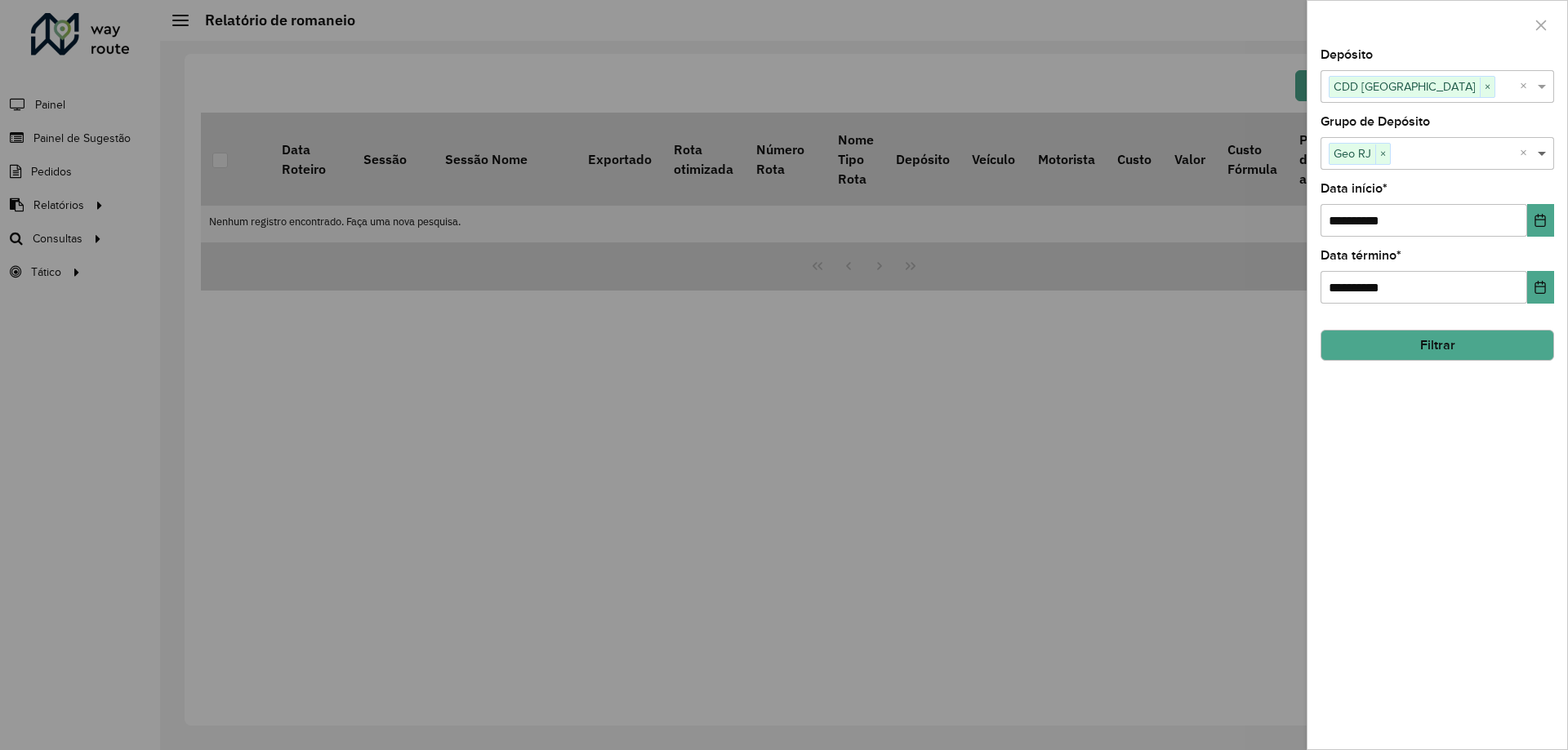
click at [1539, 157] on span at bounding box center [1544, 153] width 20 height 19
click at [1540, 211] on button "Choose Date" at bounding box center [1540, 220] width 27 height 33
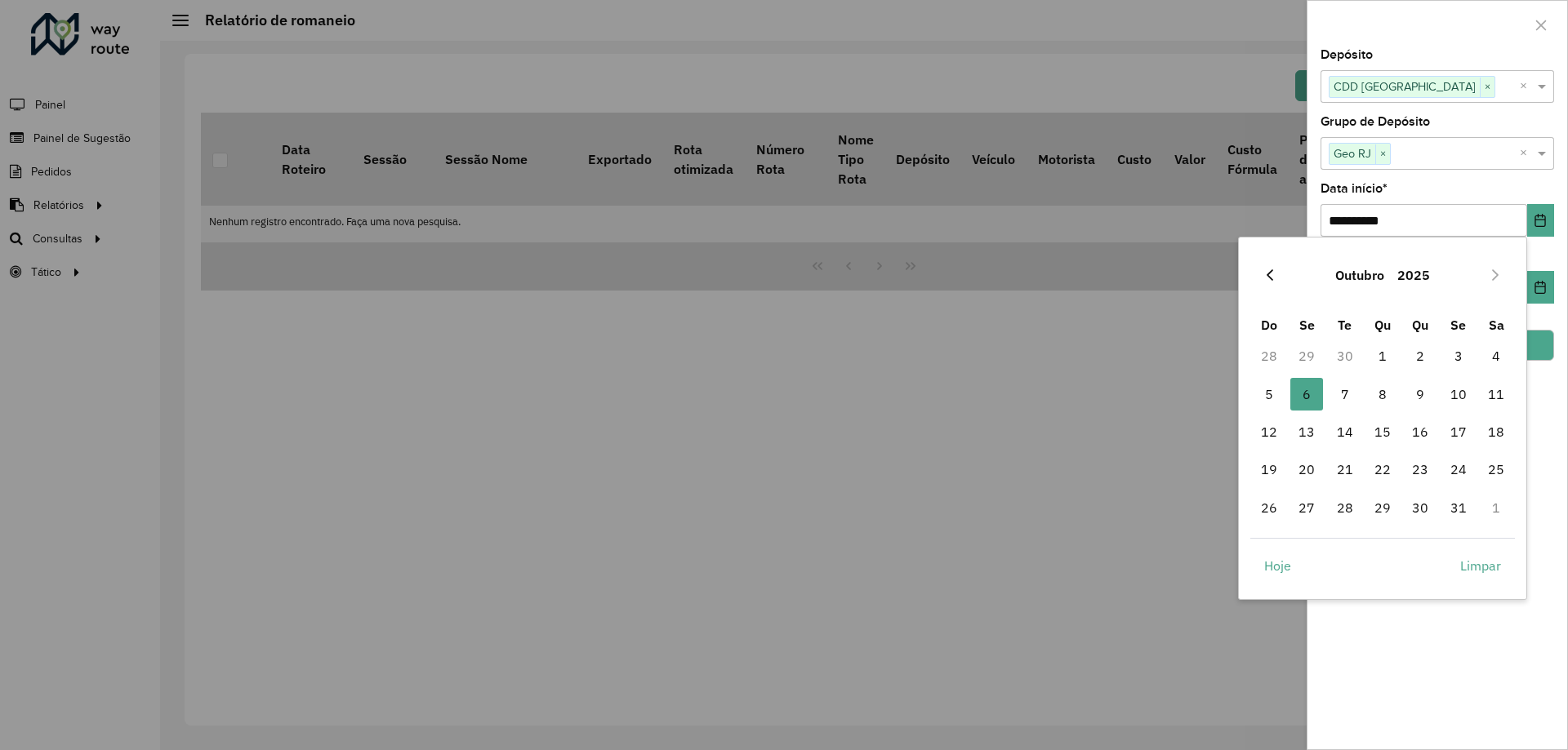
click at [1267, 268] on button "Previous Month" at bounding box center [1269, 274] width 26 height 26
click at [1309, 507] on span "29" at bounding box center [1306, 508] width 33 height 33
type input "**********"
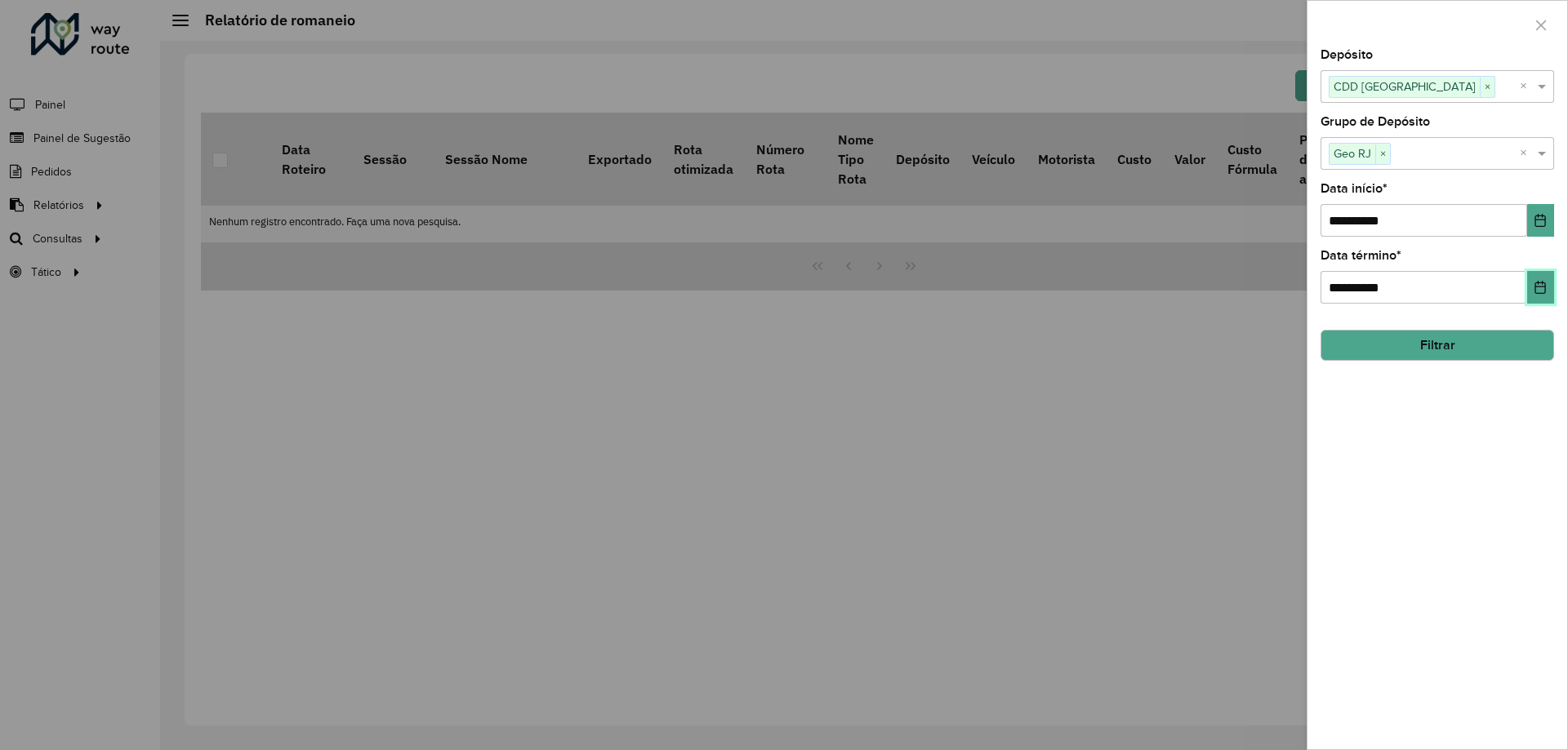
click at [1536, 296] on button "Choose Date" at bounding box center [1540, 287] width 27 height 33
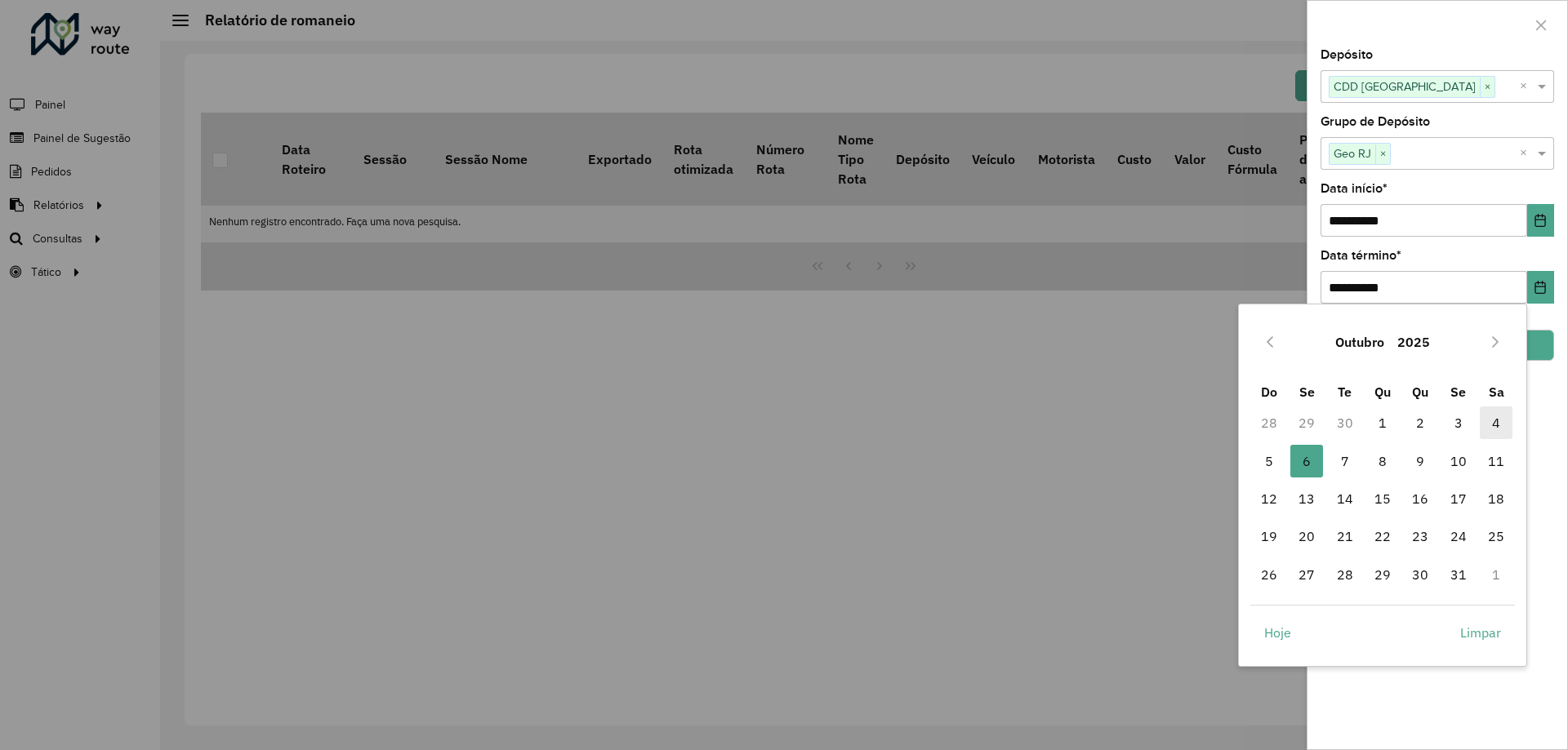
click at [1491, 421] on span "4" at bounding box center [1496, 423] width 33 height 33
type input "**********"
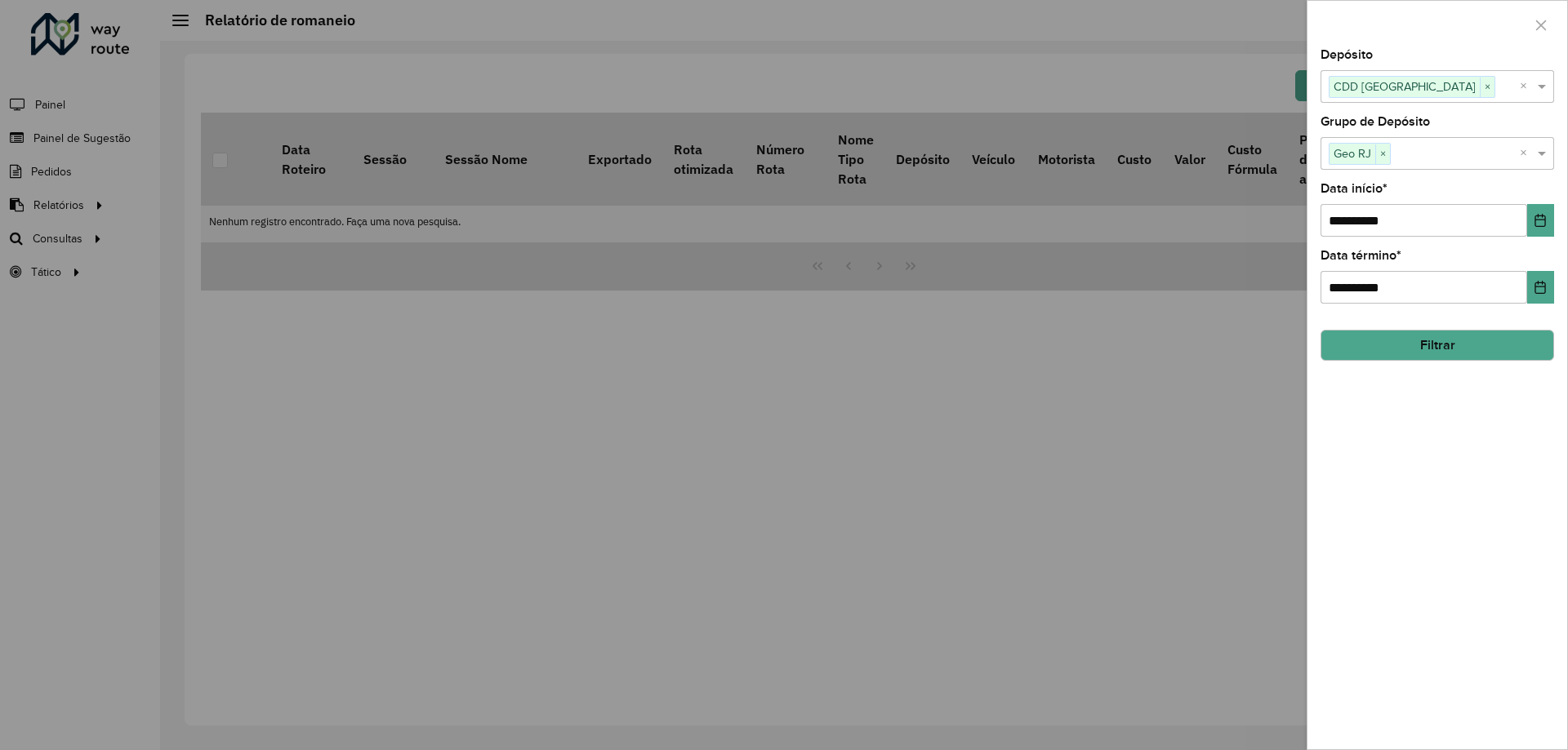
click at [1446, 344] on button "Filtrar" at bounding box center [1437, 345] width 233 height 31
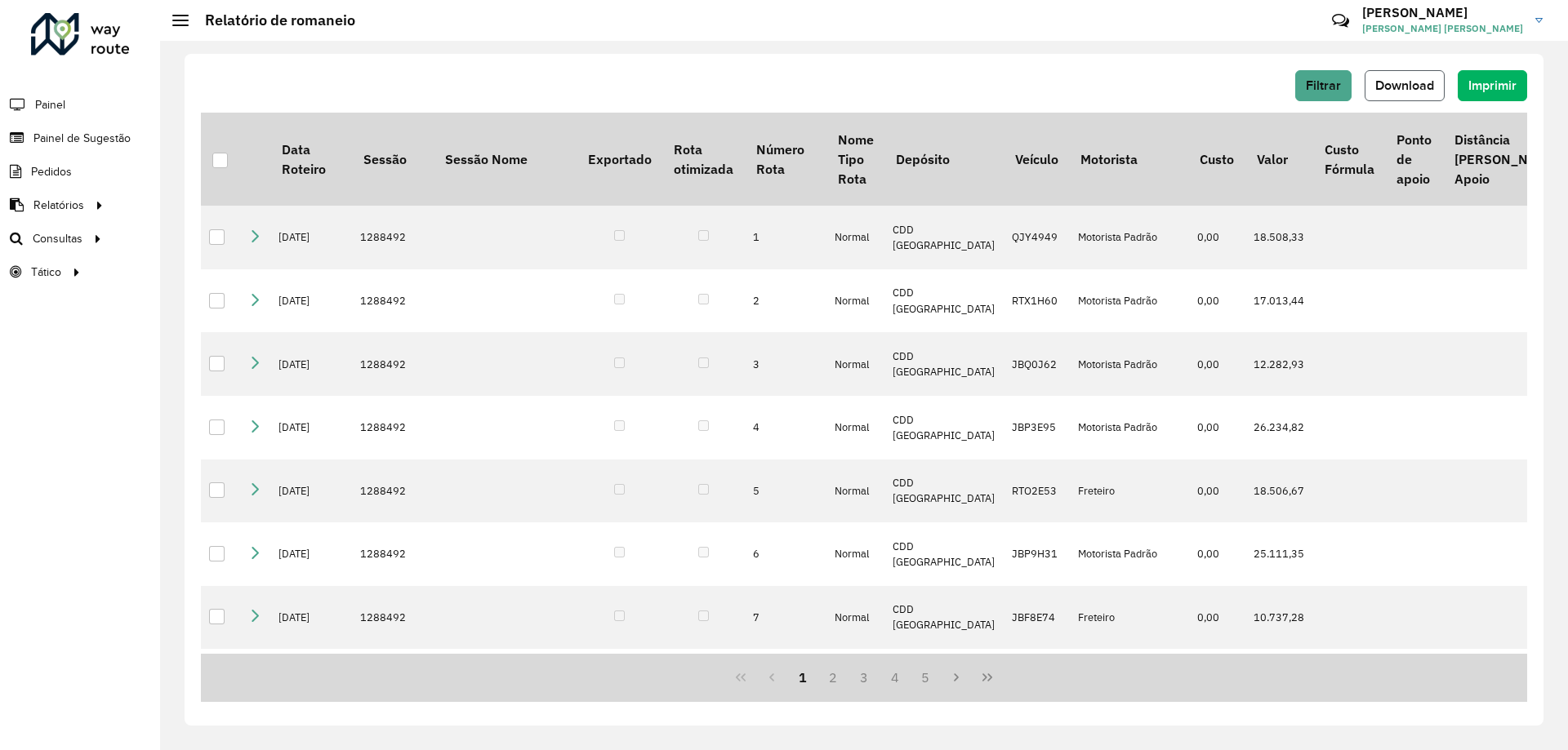
click at [1432, 82] on span "Download" at bounding box center [1405, 85] width 59 height 13
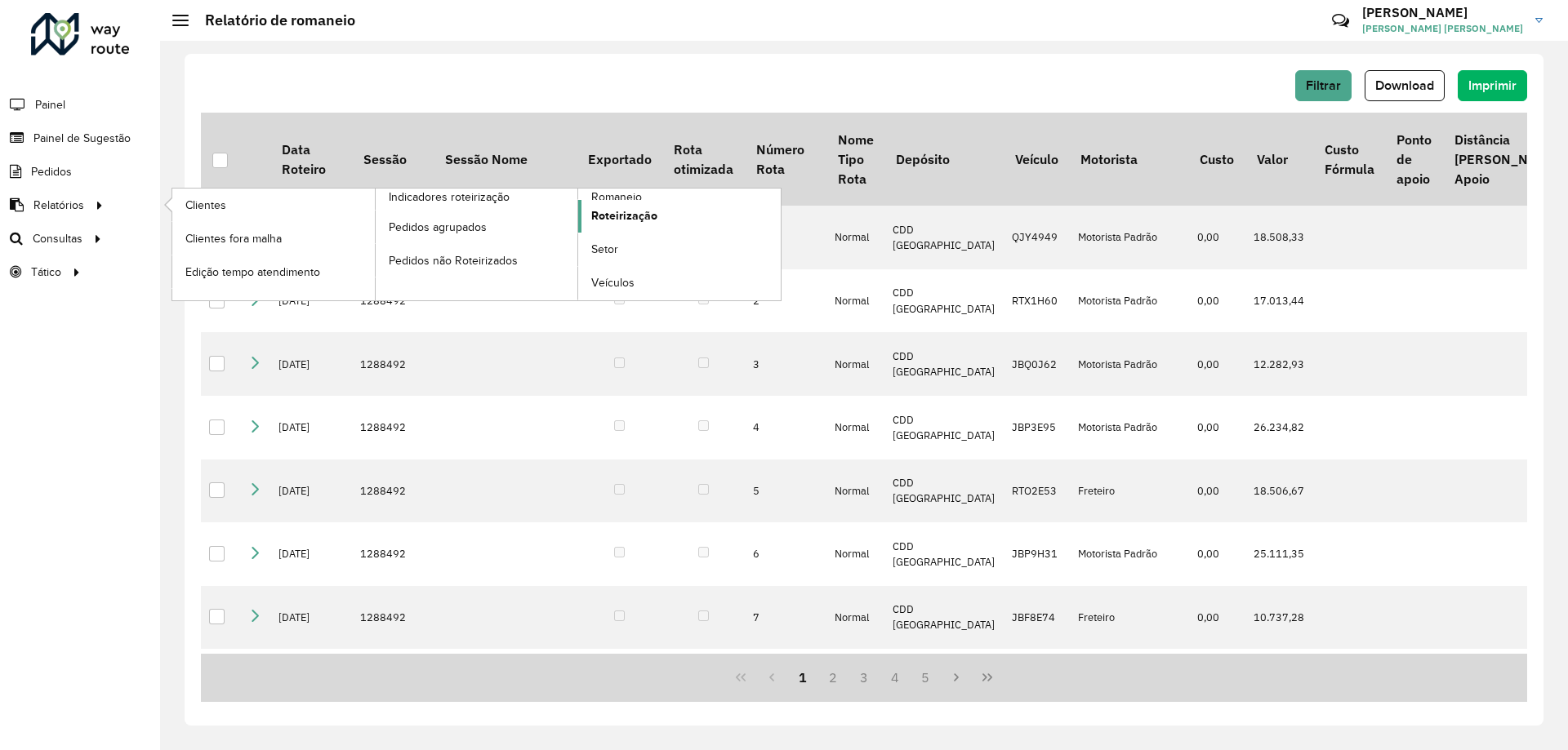
click at [657, 218] on link "Roteirização" at bounding box center [680, 216] width 203 height 33
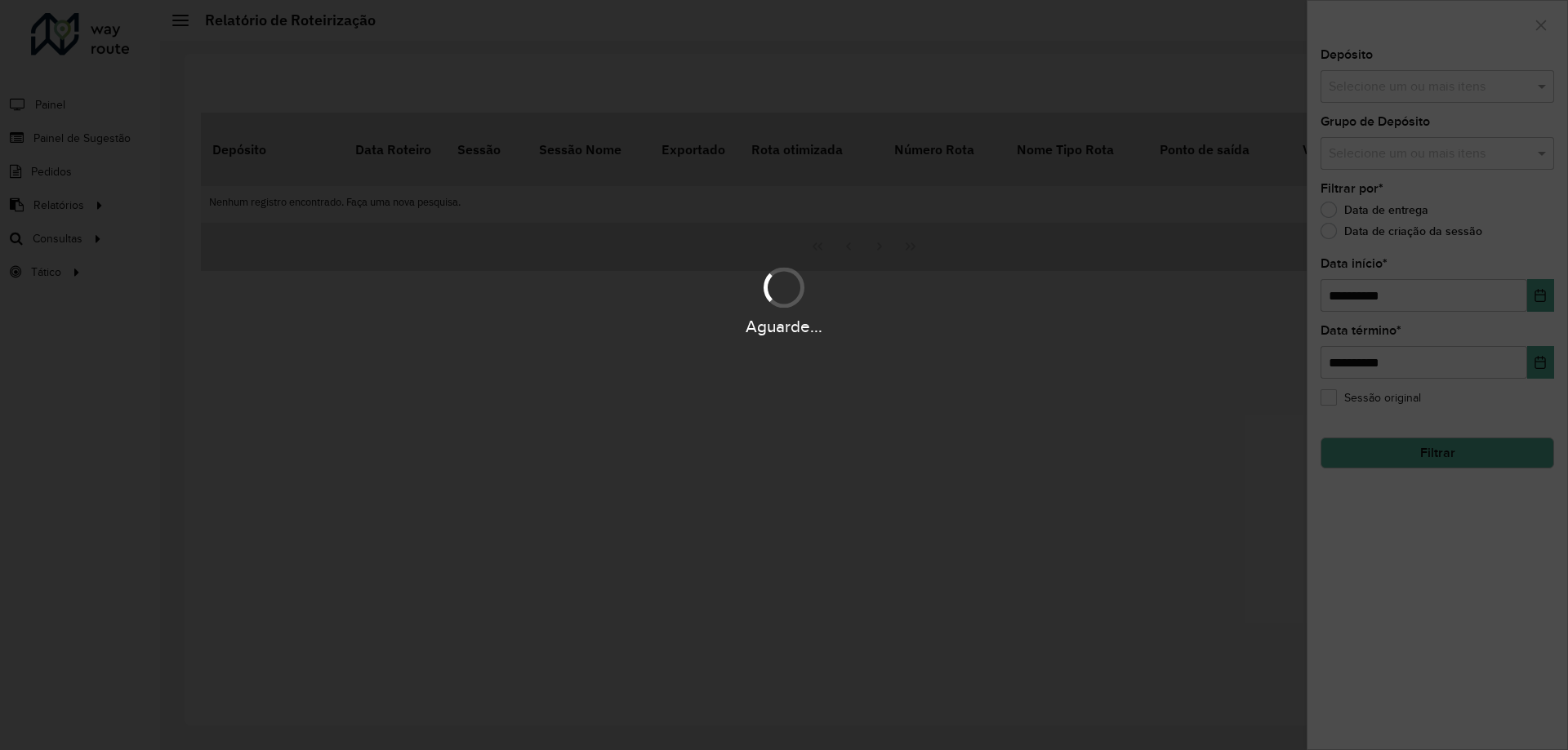
click at [1400, 88] on input "text" at bounding box center [1429, 87] width 209 height 19
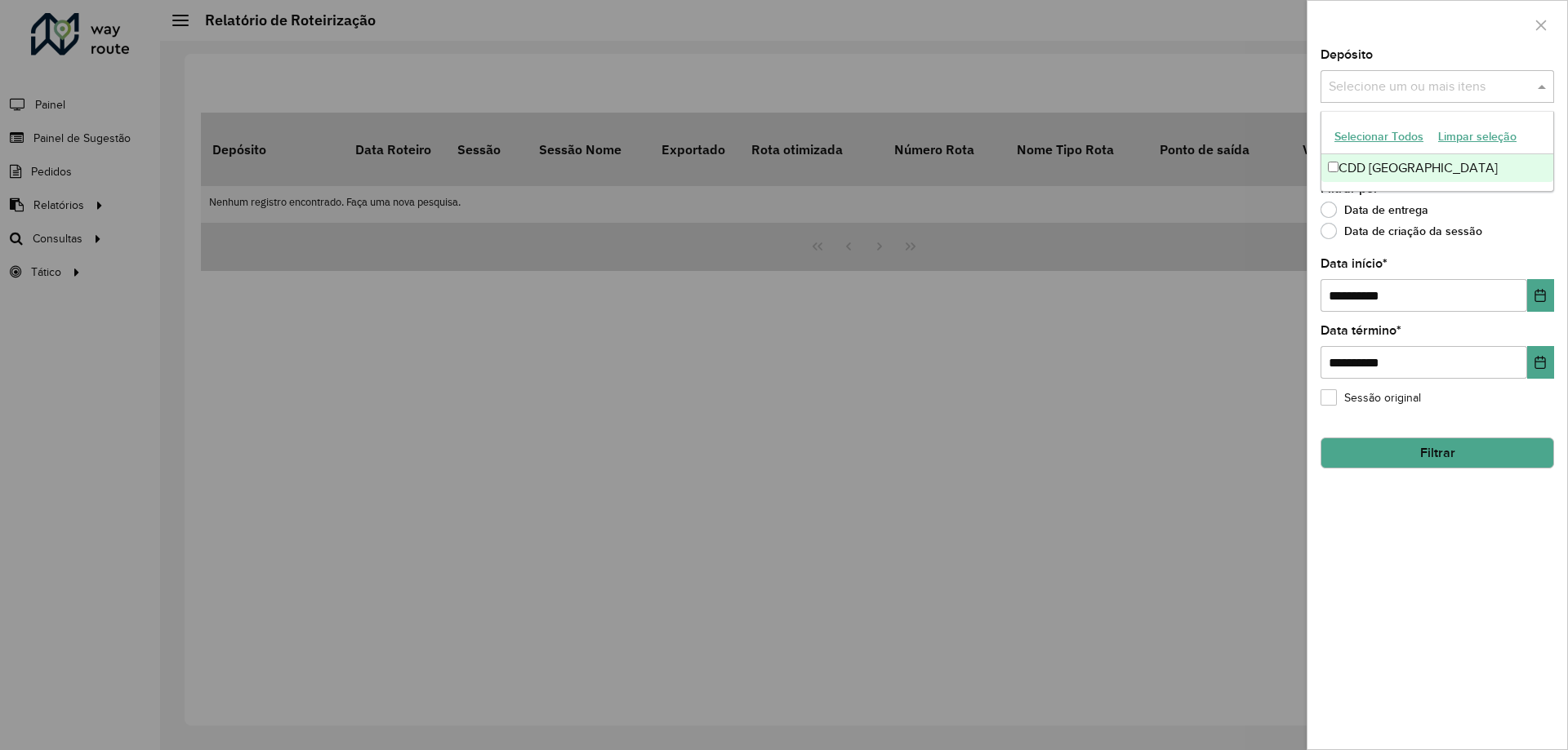
click at [1379, 163] on div "CDD [GEOGRAPHIC_DATA]" at bounding box center [1437, 168] width 232 height 28
click at [1543, 93] on span at bounding box center [1544, 86] width 20 height 19
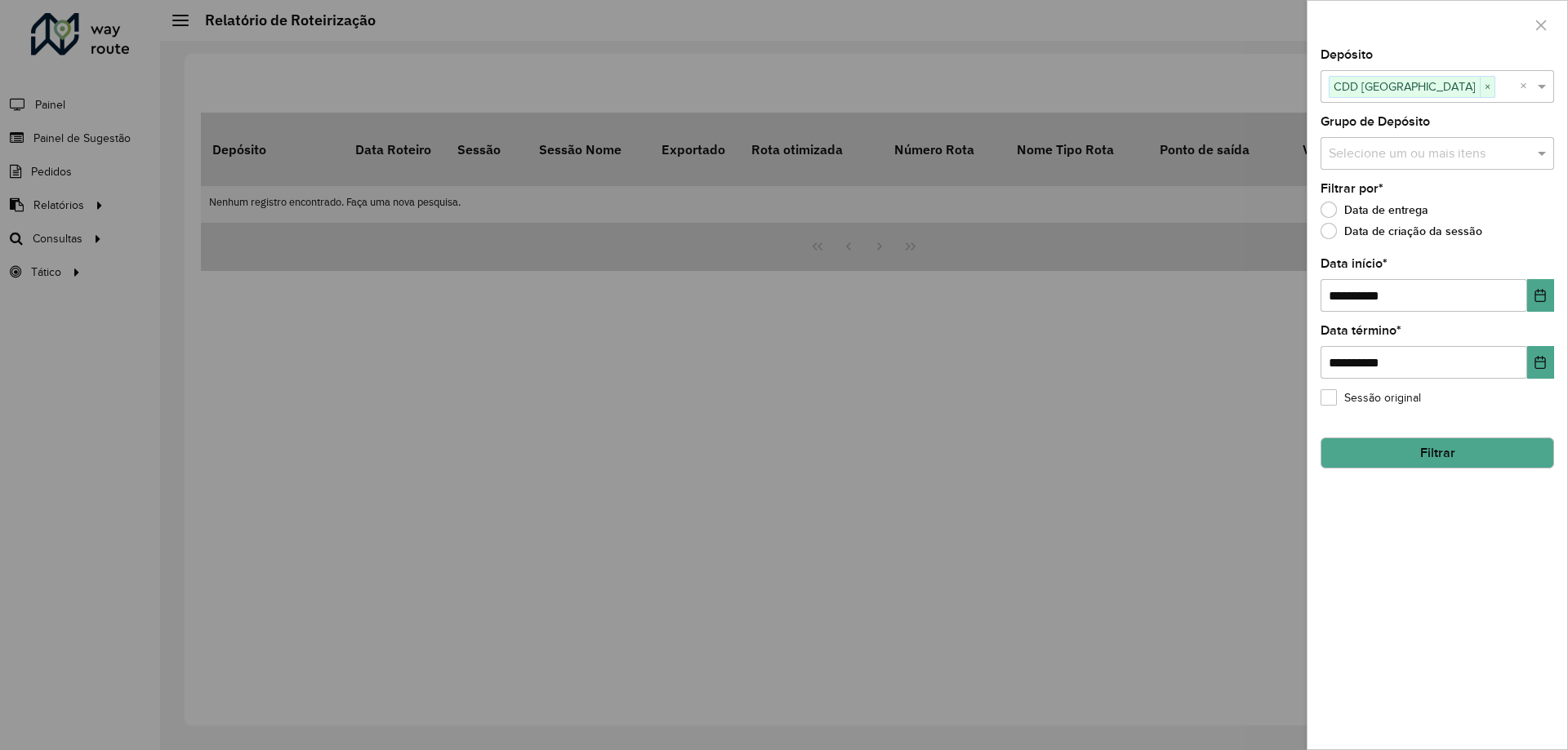
click at [1446, 144] on div "Selecione um ou mais itens" at bounding box center [1437, 153] width 233 height 33
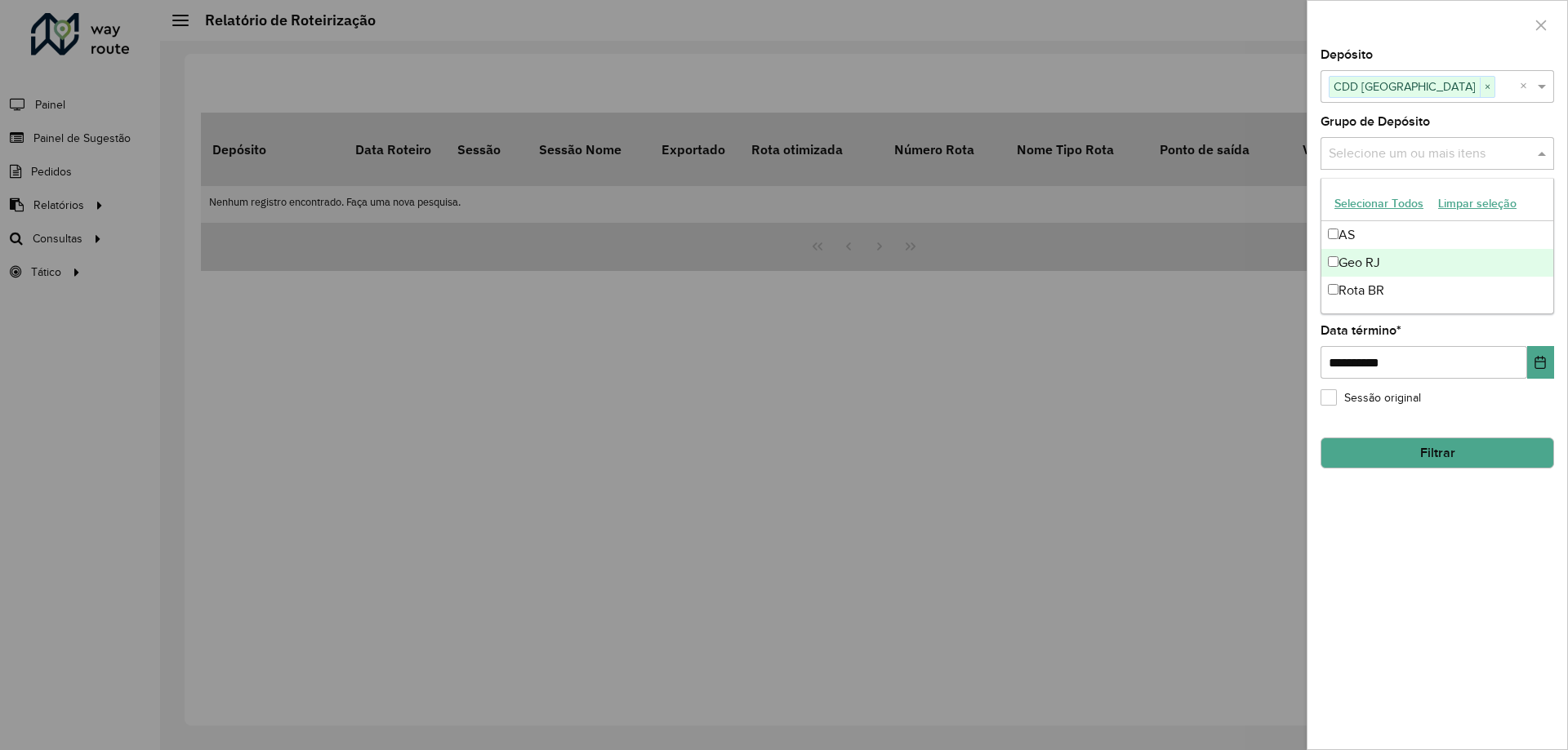
click at [1373, 260] on div "Geo RJ" at bounding box center [1437, 263] width 232 height 28
click at [1555, 145] on div "**********" at bounding box center [1437, 399] width 259 height 700
click at [1549, 161] on span at bounding box center [1544, 153] width 20 height 19
click at [1550, 161] on span at bounding box center [1544, 153] width 20 height 19
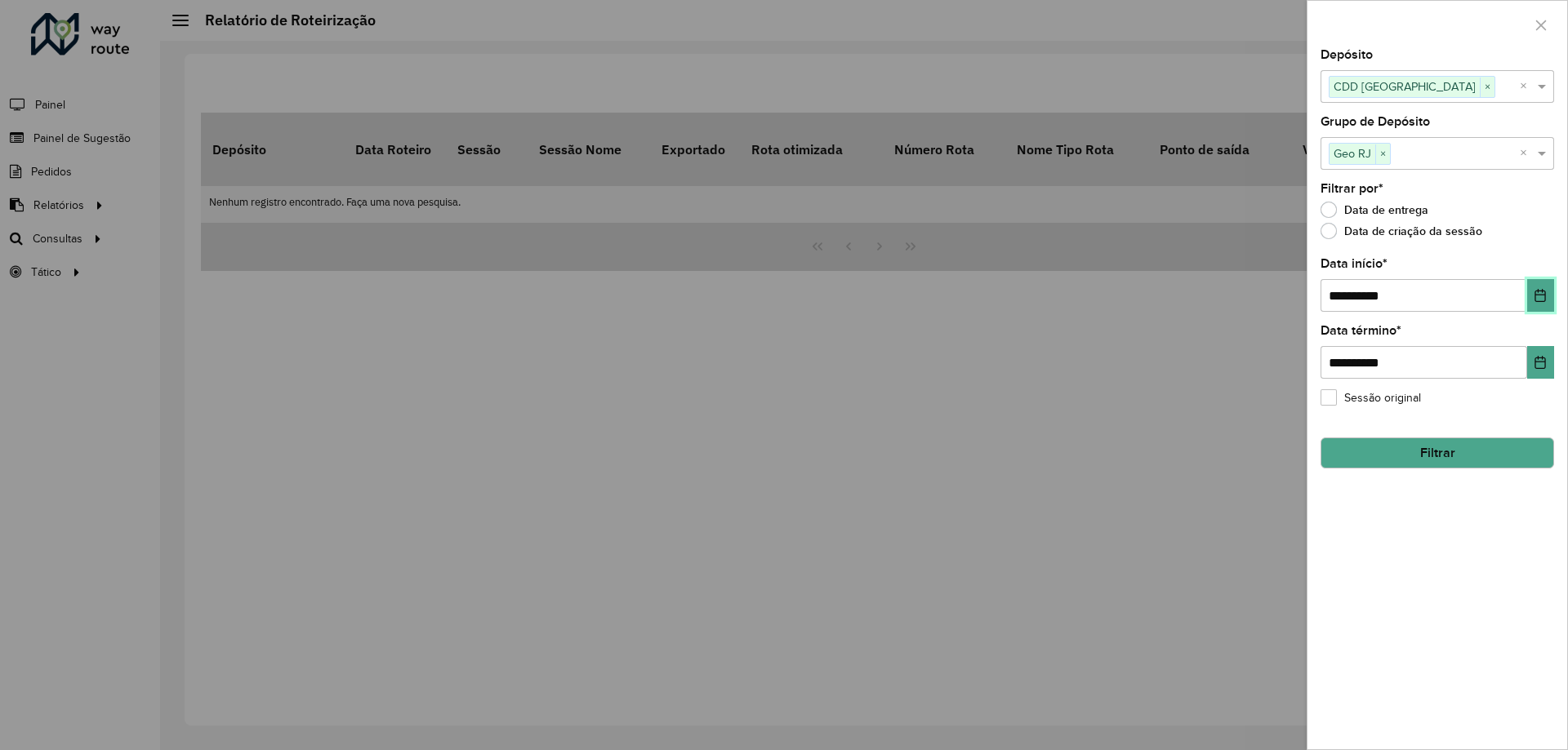
click at [1533, 305] on button "Choose Date" at bounding box center [1540, 295] width 27 height 33
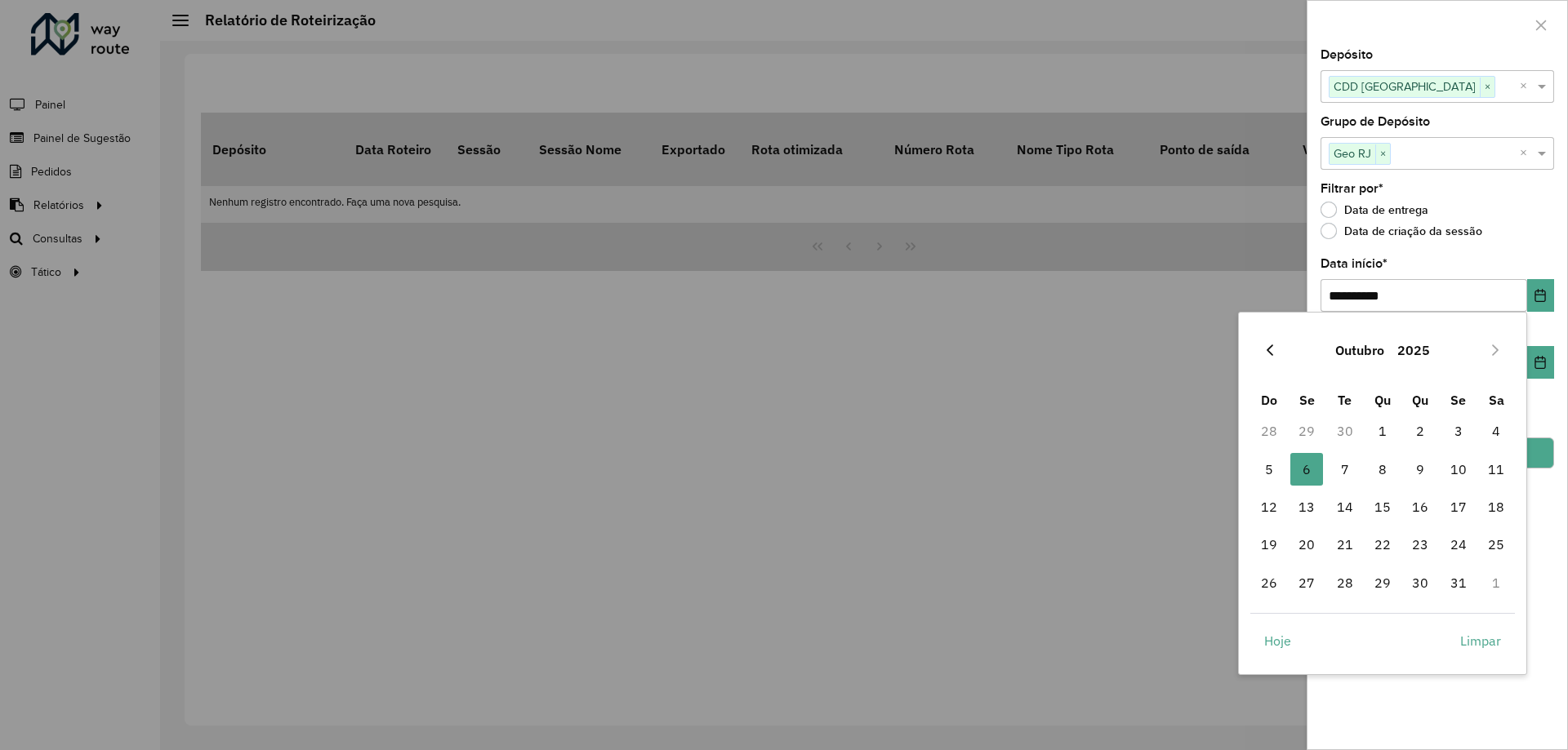
click at [1282, 344] on div "Outubro 2025" at bounding box center [1383, 350] width 265 height 52
click at [1280, 353] on button "Previous Month" at bounding box center [1269, 350] width 26 height 26
click at [1309, 586] on span "29" at bounding box center [1306, 582] width 33 height 33
type input "**********"
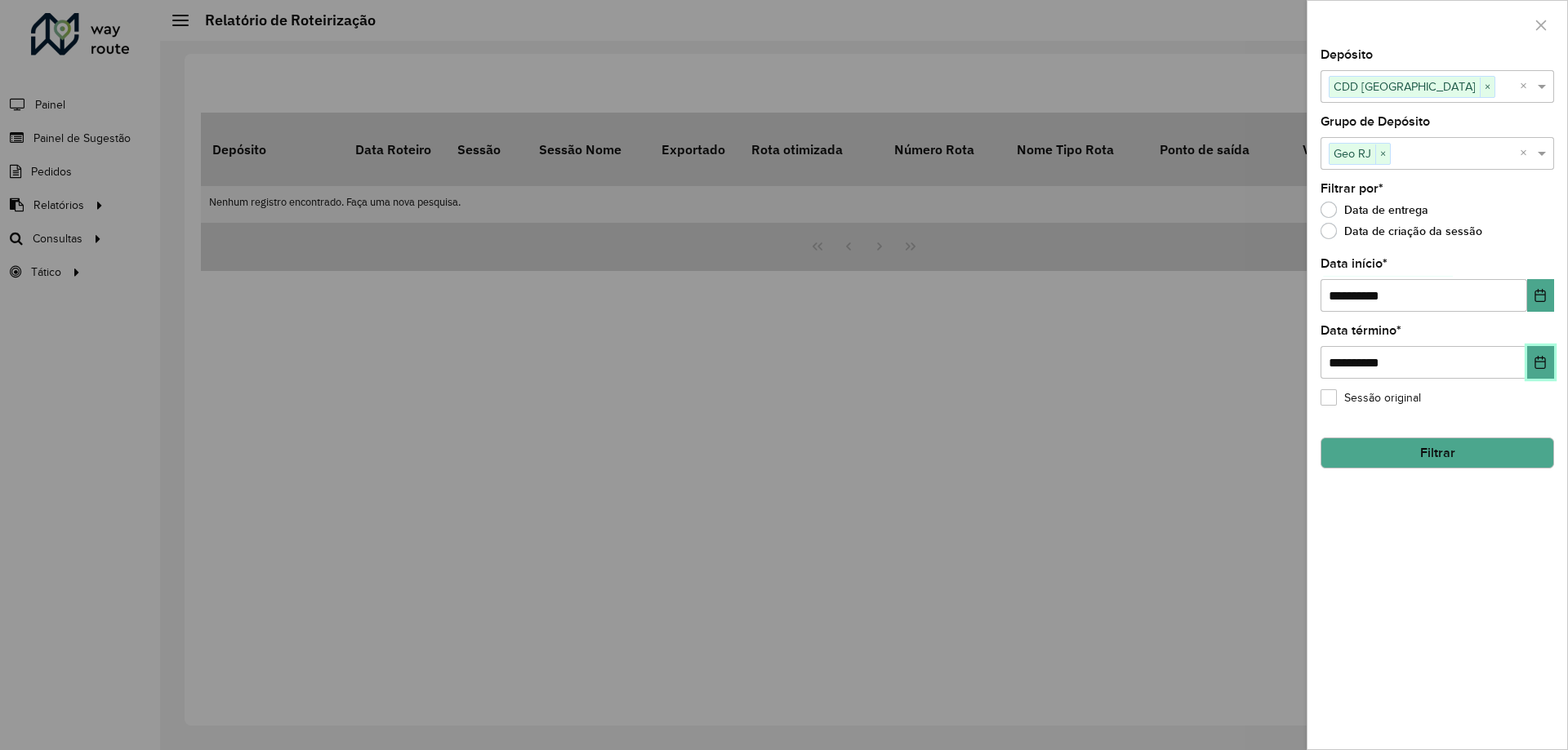
click at [1535, 375] on button "Choose Date" at bounding box center [1540, 362] width 27 height 33
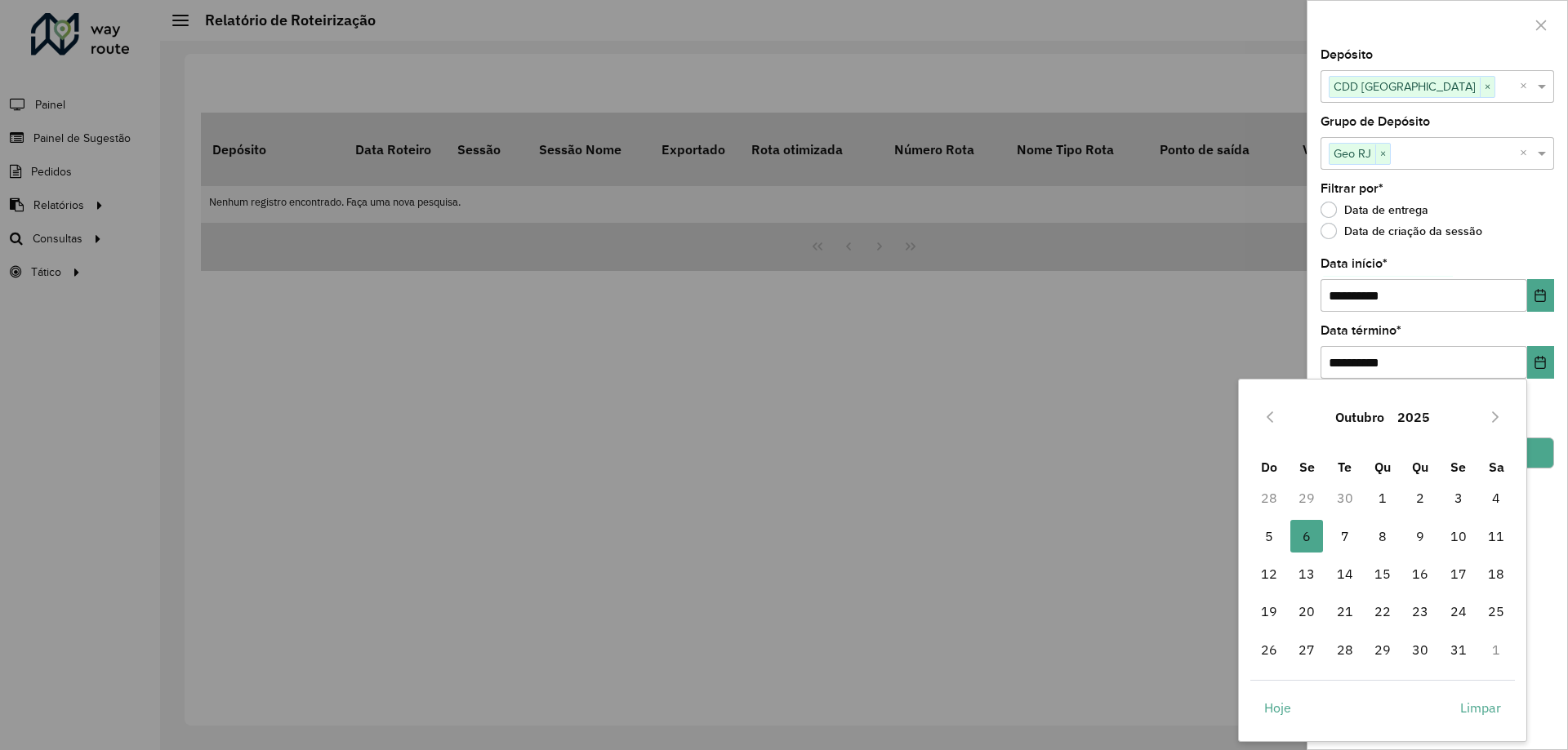
click at [1485, 518] on td "11" at bounding box center [1496, 536] width 38 height 38
click at [1496, 500] on span "4" at bounding box center [1496, 497] width 33 height 33
type input "**********"
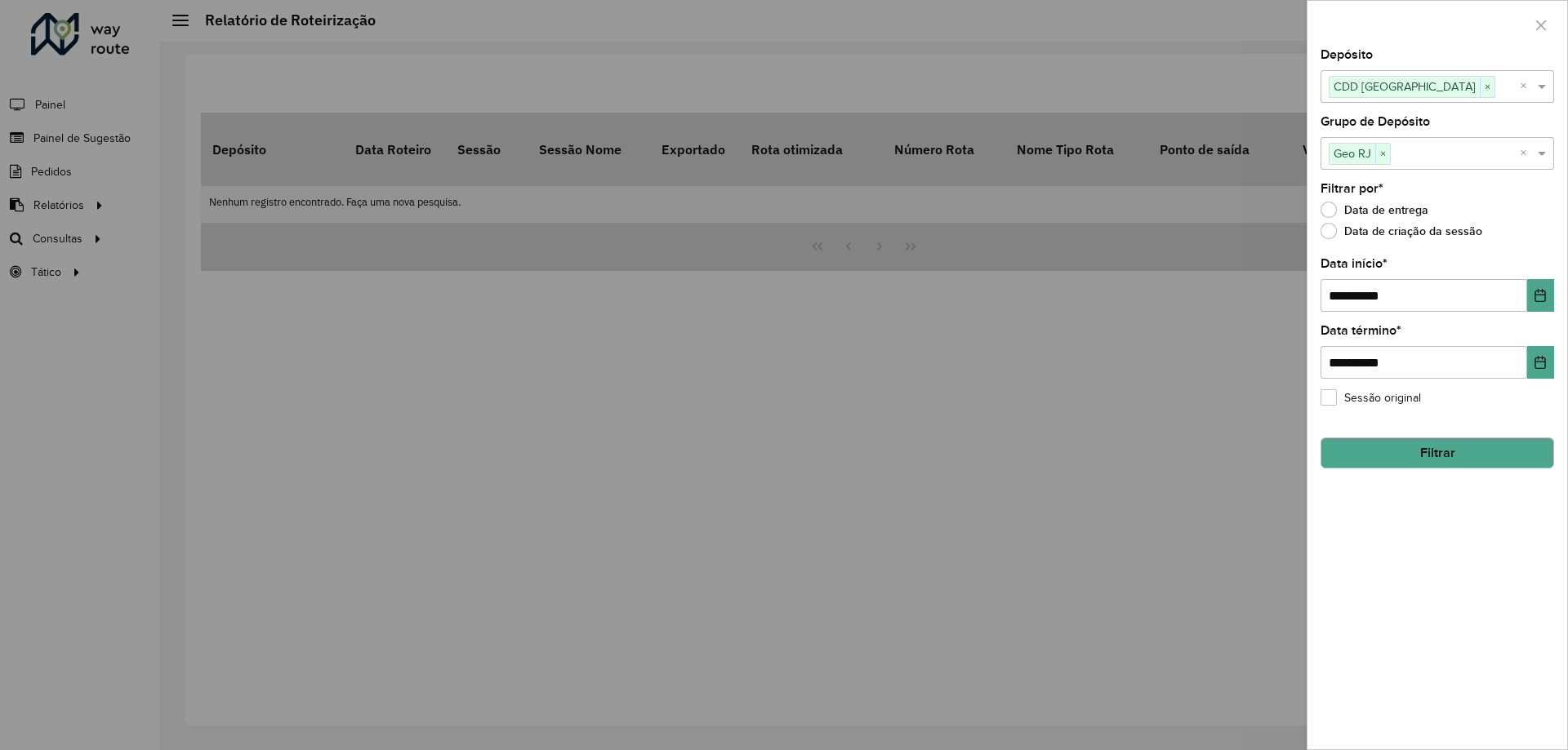
click at [1484, 439] on button "Filtrar" at bounding box center [1437, 453] width 233 height 31
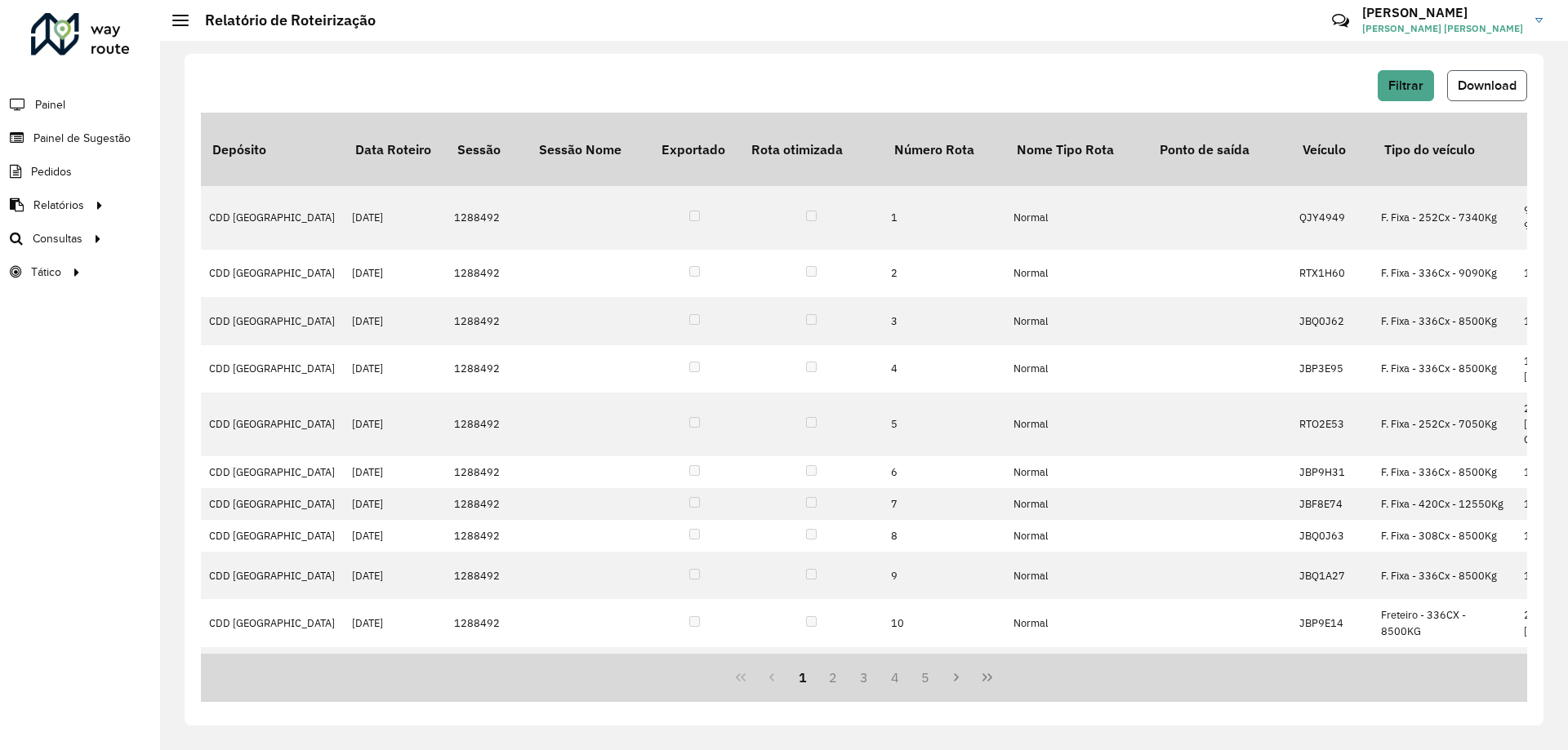
click at [1491, 92] on span "Download" at bounding box center [1487, 85] width 59 height 13
